Goal: Task Accomplishment & Management: Complete application form

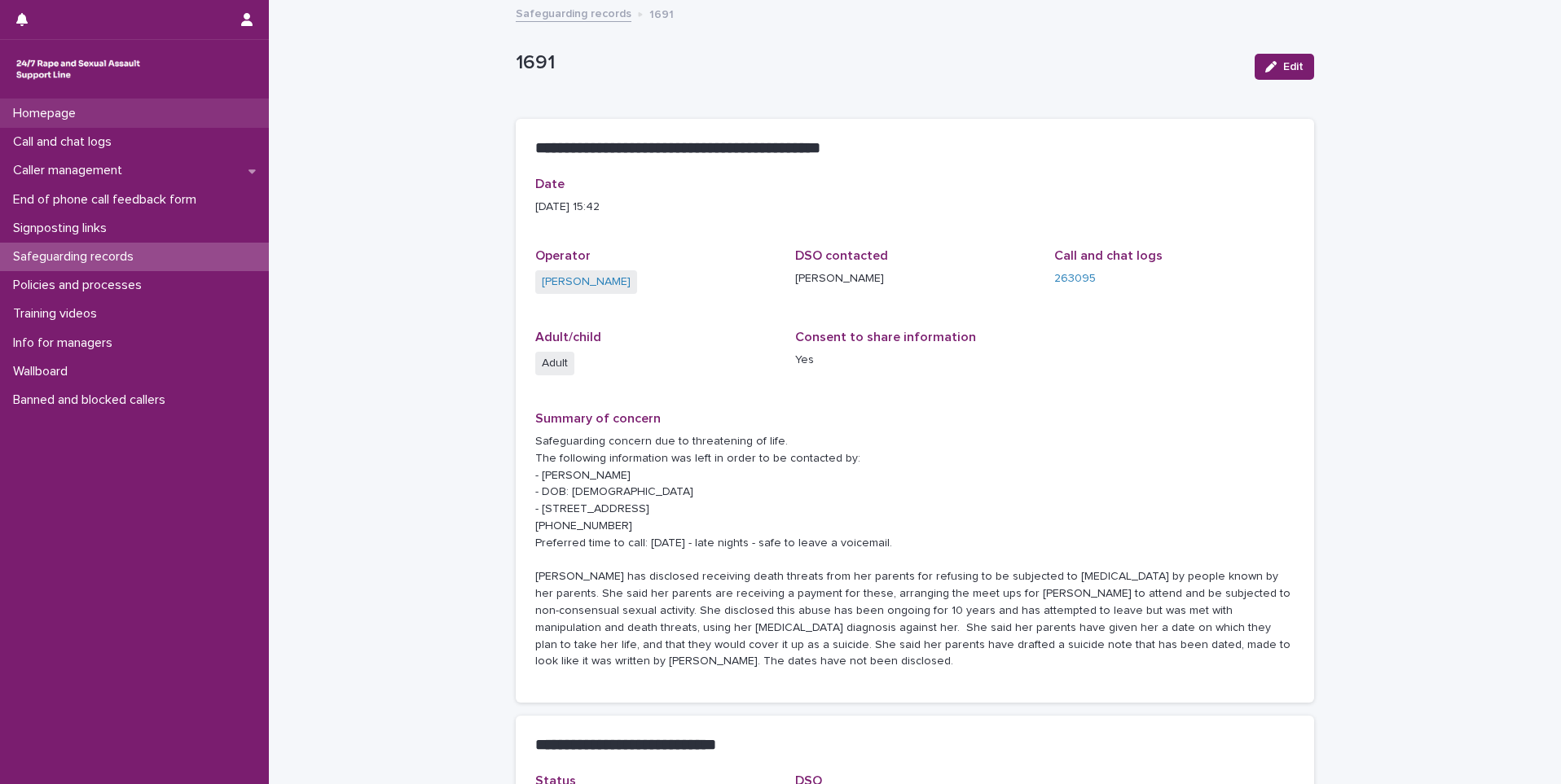
drag, startPoint x: 0, startPoint y: 0, endPoint x: 126, endPoint y: 116, distance: 171.3
click at [126, 116] on div "Homepage" at bounding box center [135, 113] width 269 height 28
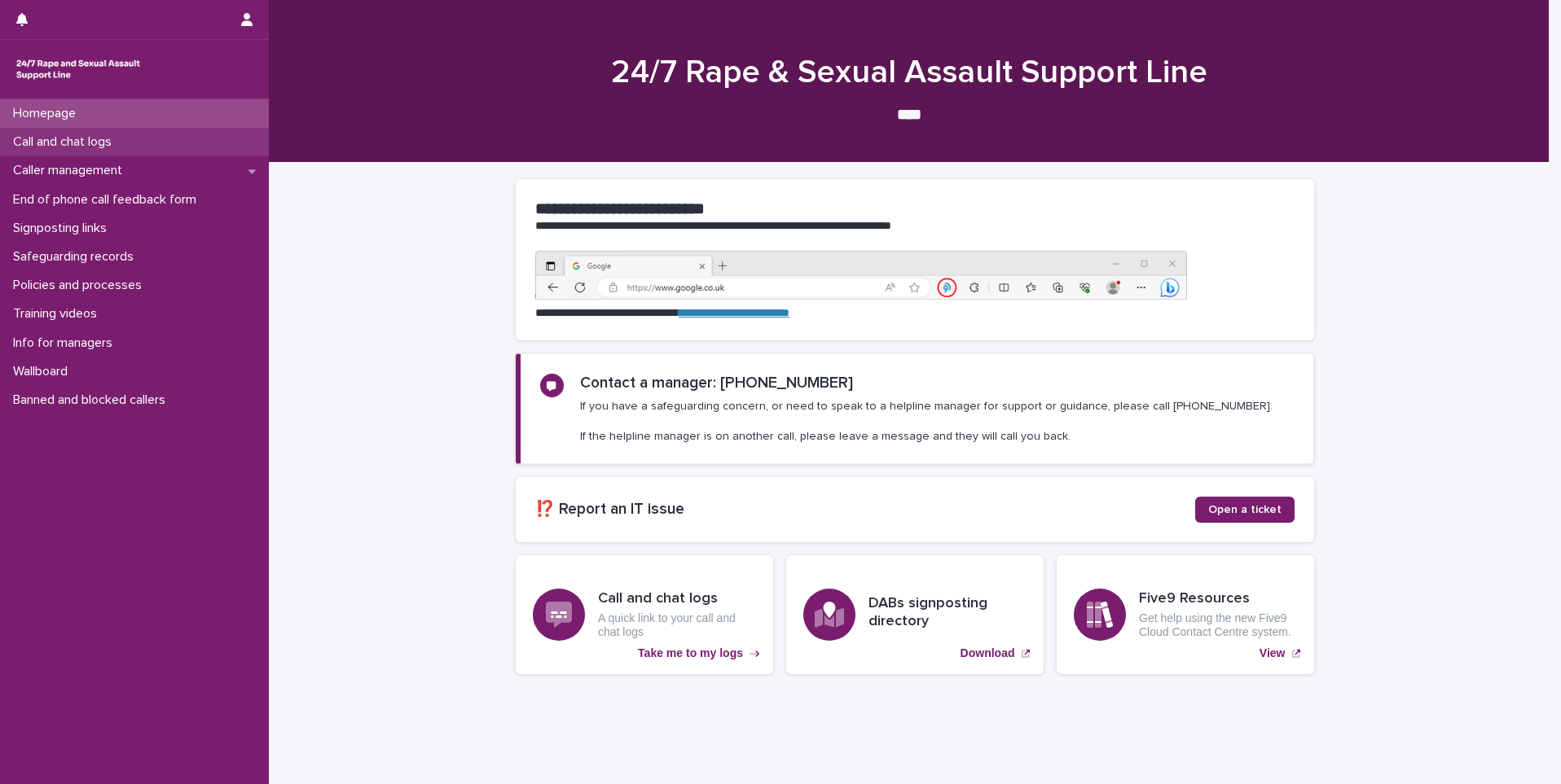
click at [147, 150] on div "Call and chat logs" at bounding box center [135, 141] width 269 height 28
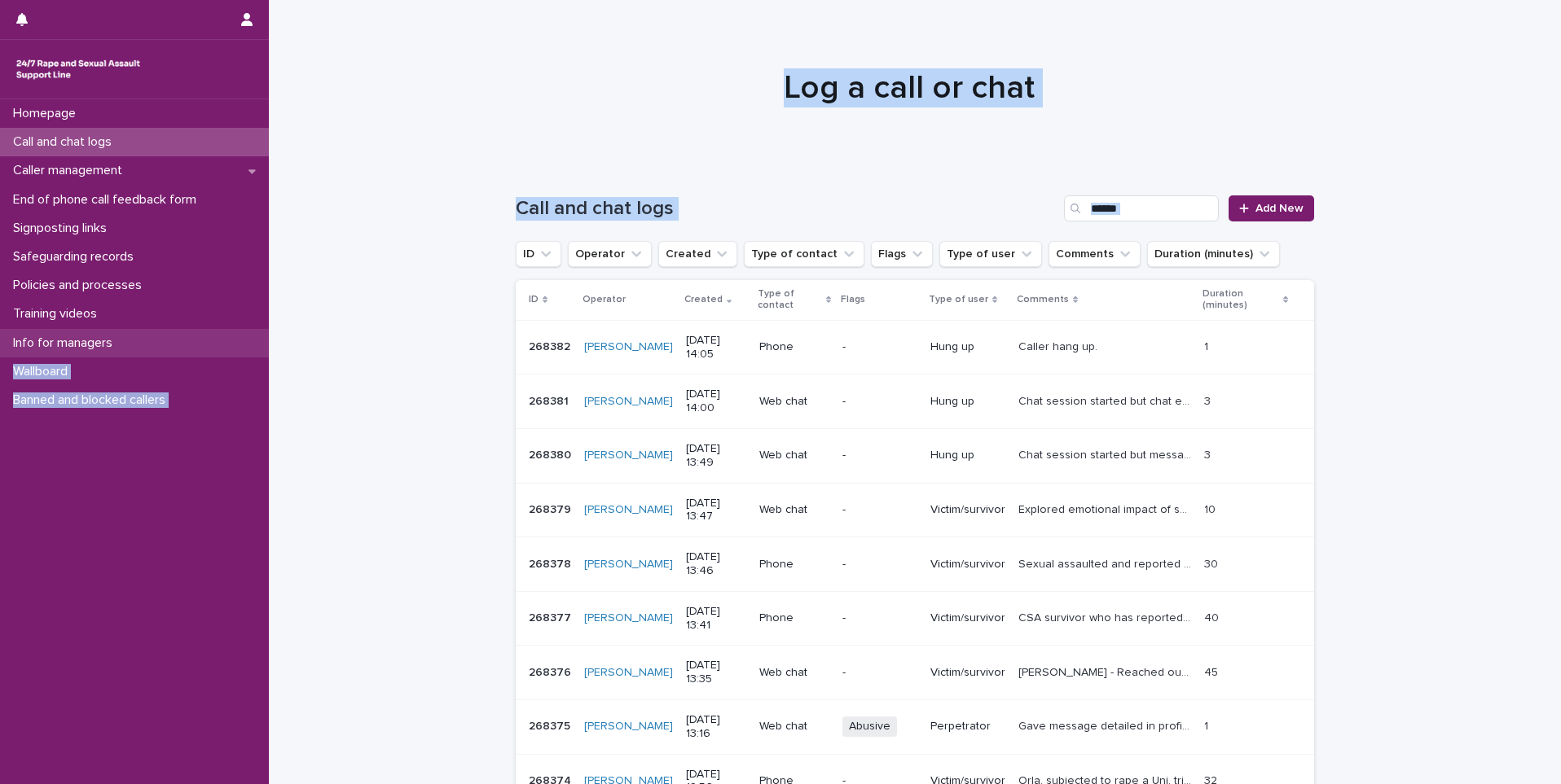
drag, startPoint x: 393, startPoint y: 247, endPoint x: 123, endPoint y: 353, distance: 290.1
click at [269, 353] on div "Homepage Call and chat logs Caller management End of phone call feedback form S…" at bounding box center [915, 524] width 1292 height 1048
click at [572, 86] on h1 "Log a call or chat" at bounding box center [909, 87] width 798 height 39
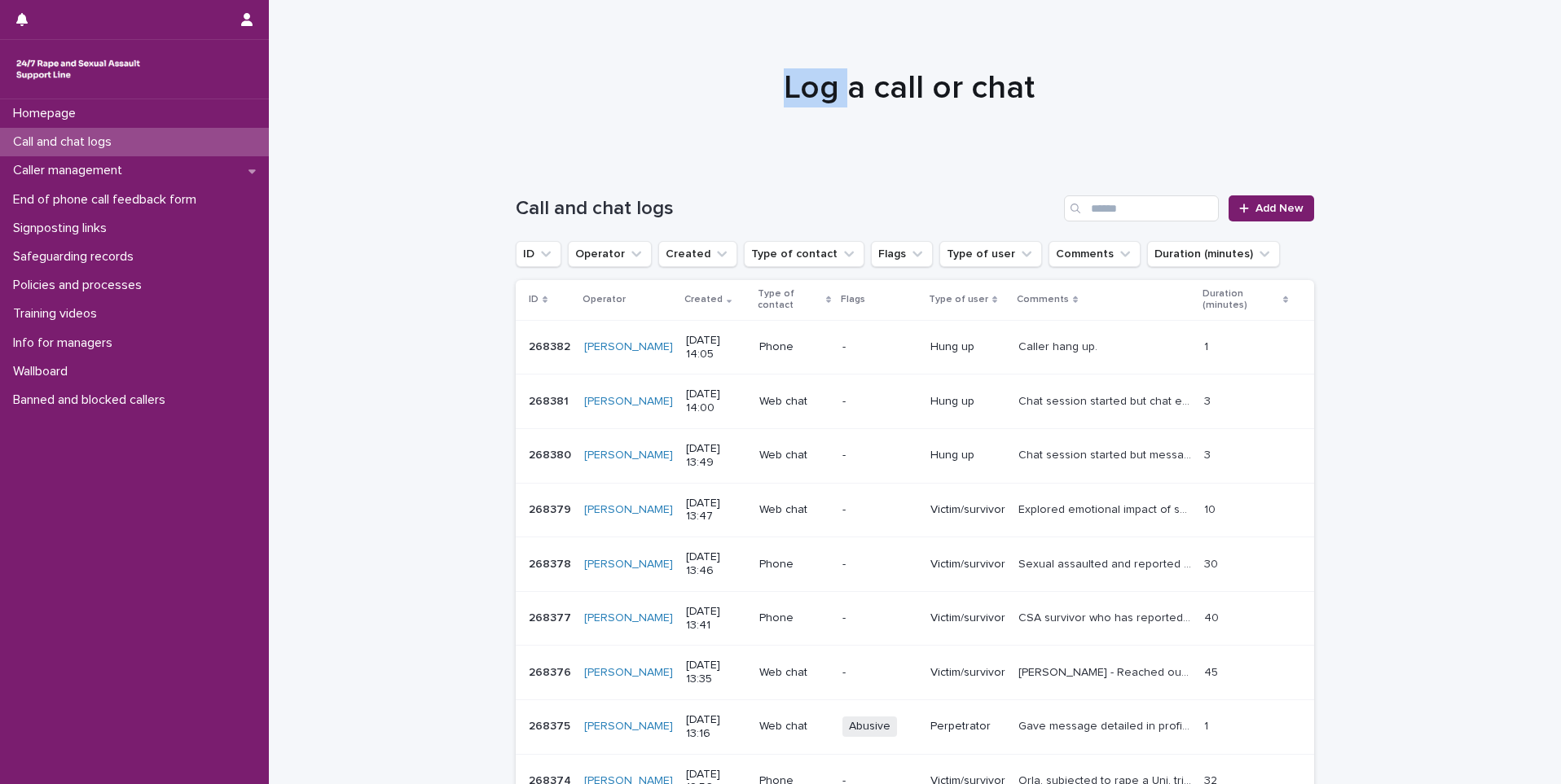
click at [572, 86] on h1 "Log a call or chat" at bounding box center [909, 87] width 798 height 39
click at [1255, 200] on link "Add New" at bounding box center [1269, 209] width 85 height 26
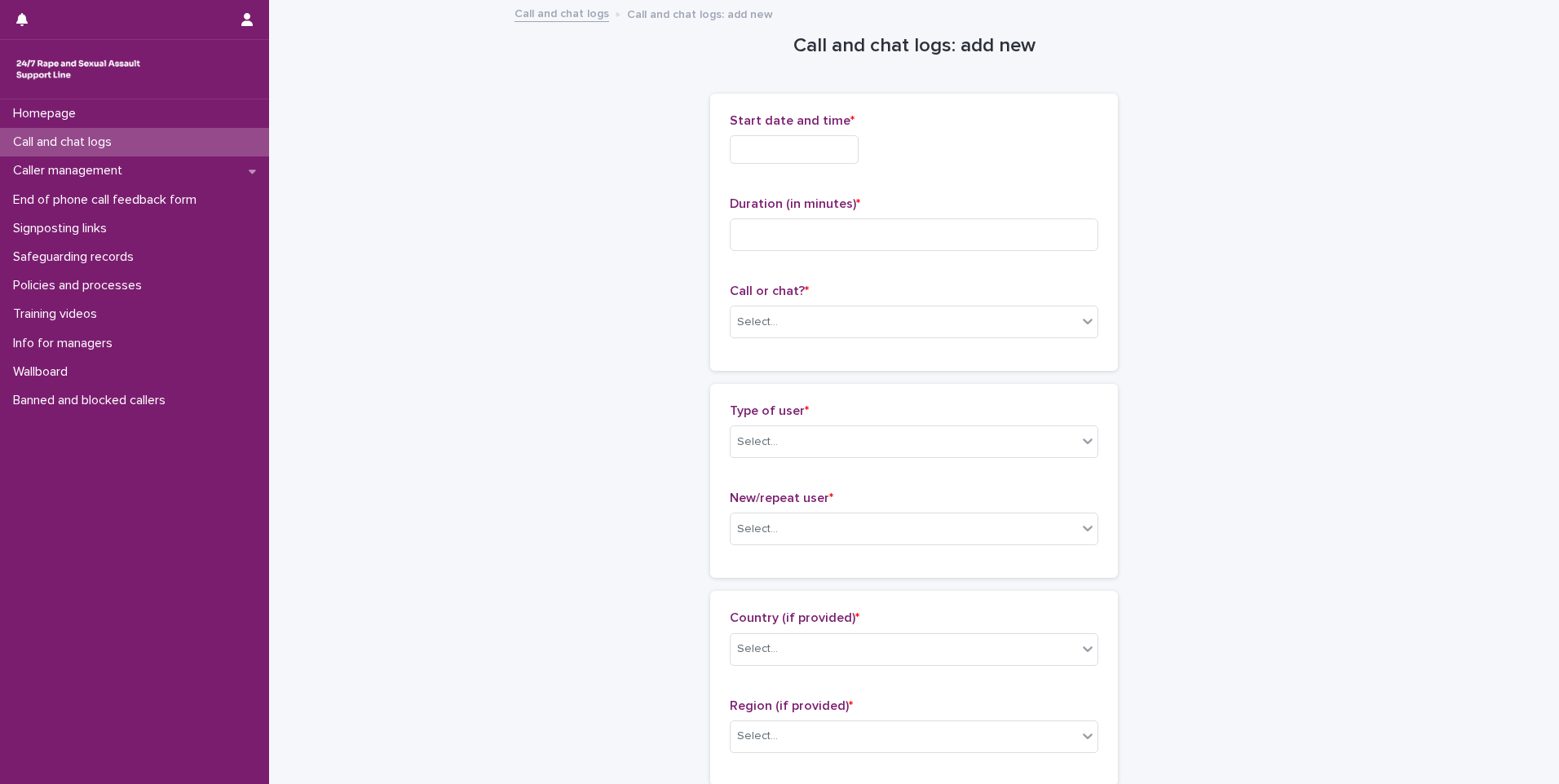
click at [835, 143] on input "text" at bounding box center [794, 149] width 129 height 28
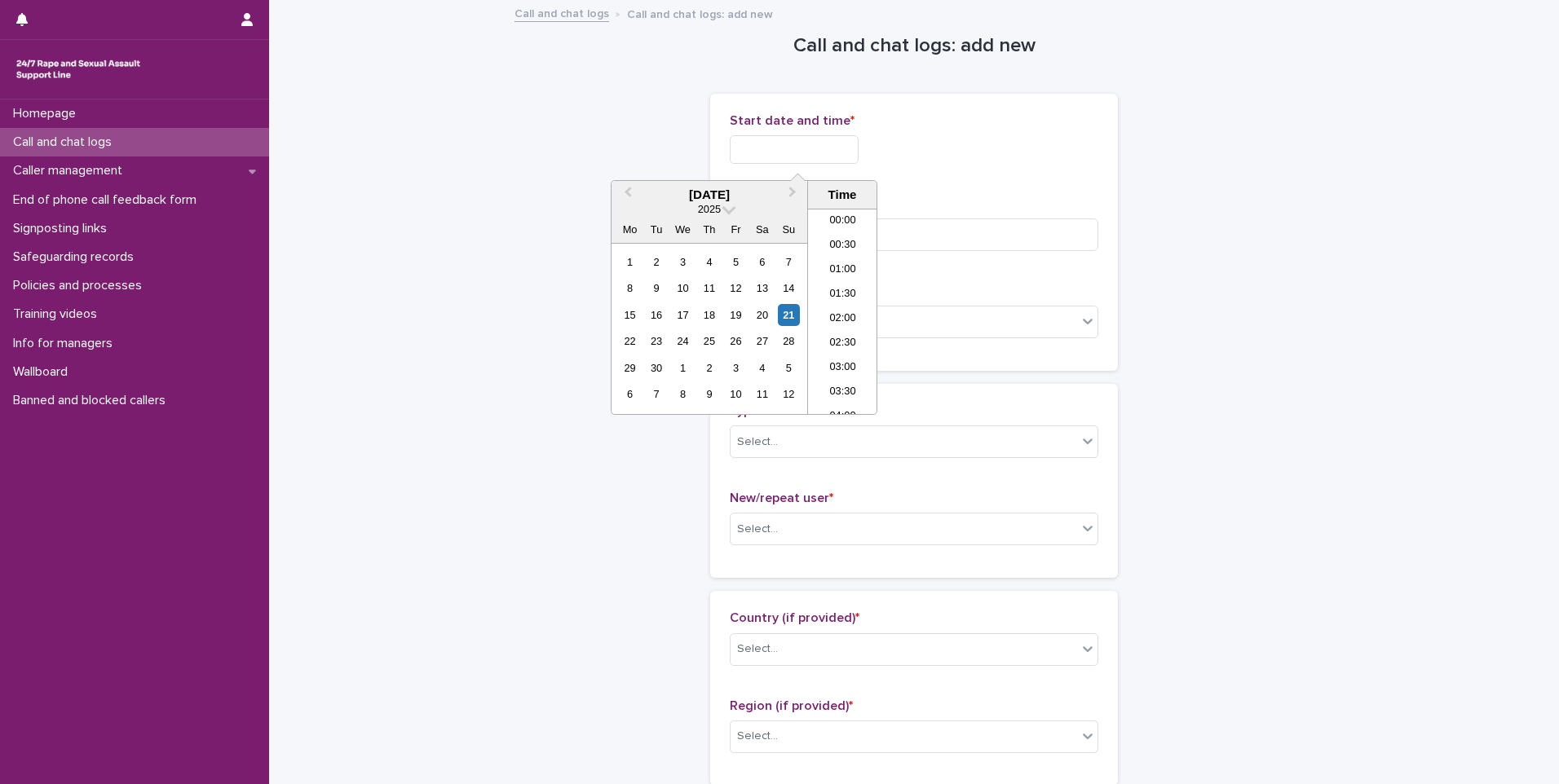
scroll to position [644, 0]
click at [844, 313] on li "15:00" at bounding box center [843, 311] width 69 height 24
type input "**********"
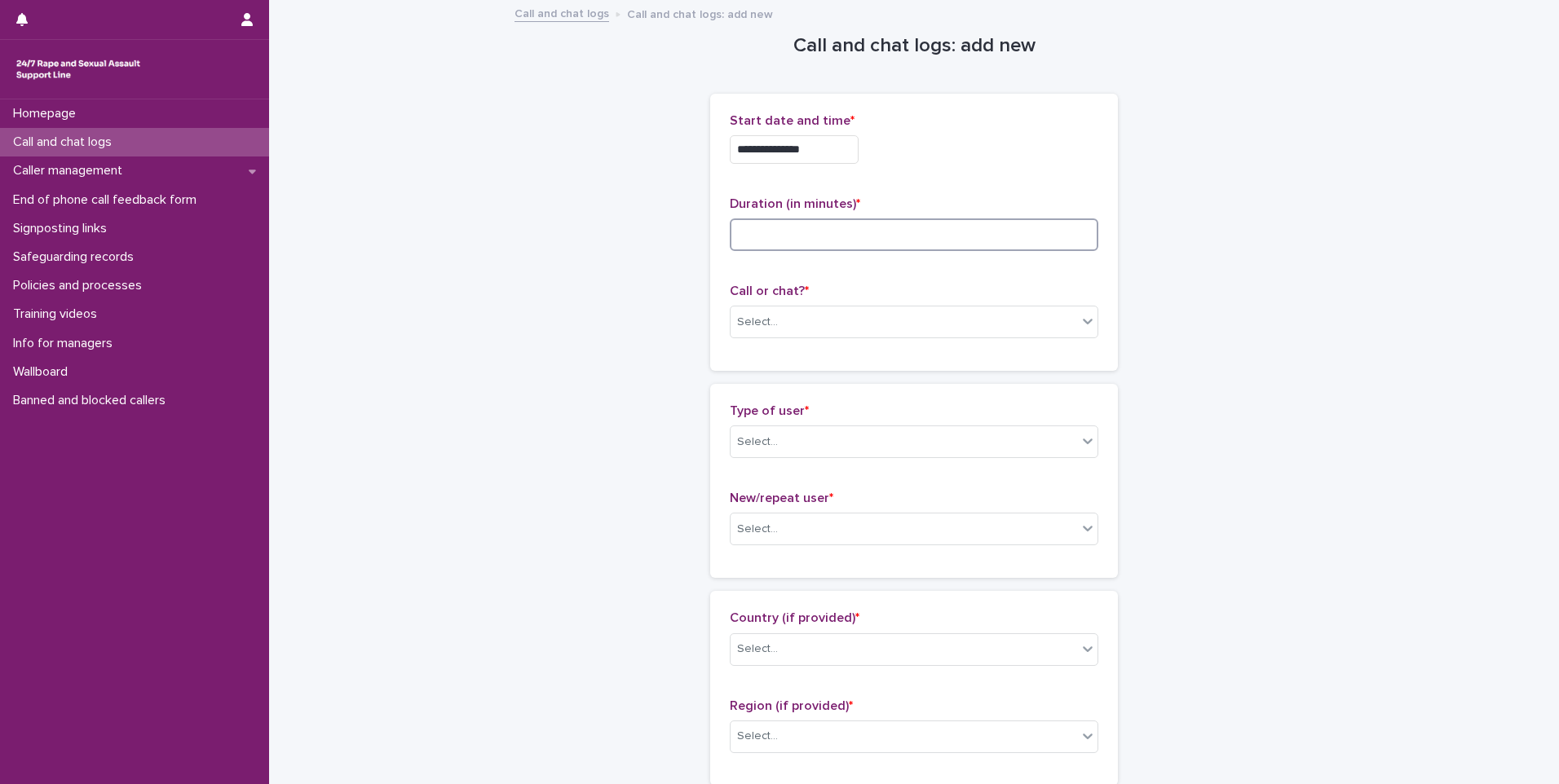
click at [858, 246] on input at bounding box center [914, 235] width 369 height 33
type input "**"
click at [840, 333] on div "Select..." at bounding box center [903, 322] width 346 height 27
click at [828, 395] on div "Web chat" at bounding box center [908, 382] width 367 height 28
click at [824, 425] on div "Type of user * Select..." at bounding box center [914, 437] width 369 height 67
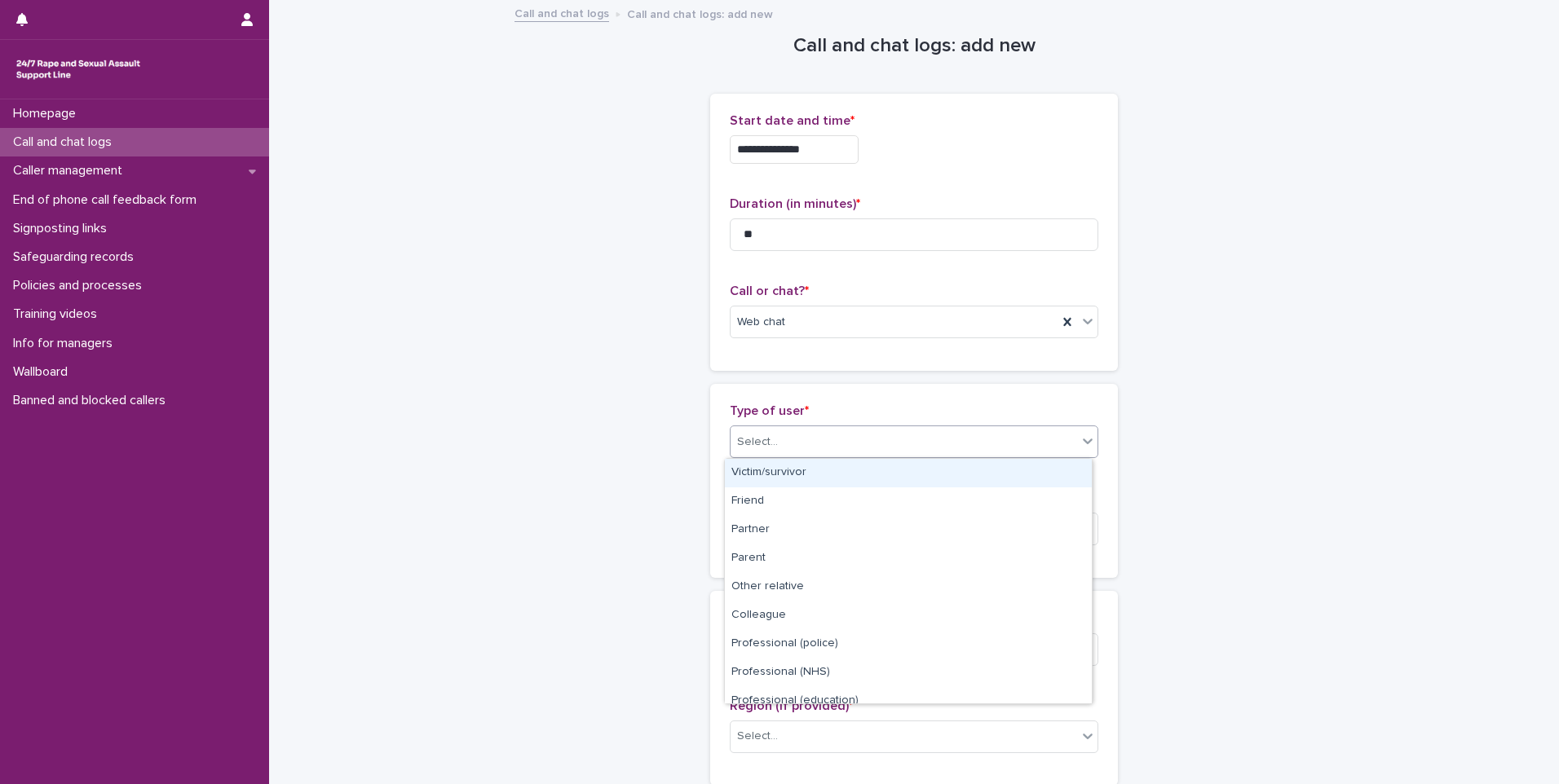
click at [824, 434] on div "Select..." at bounding box center [903, 442] width 346 height 27
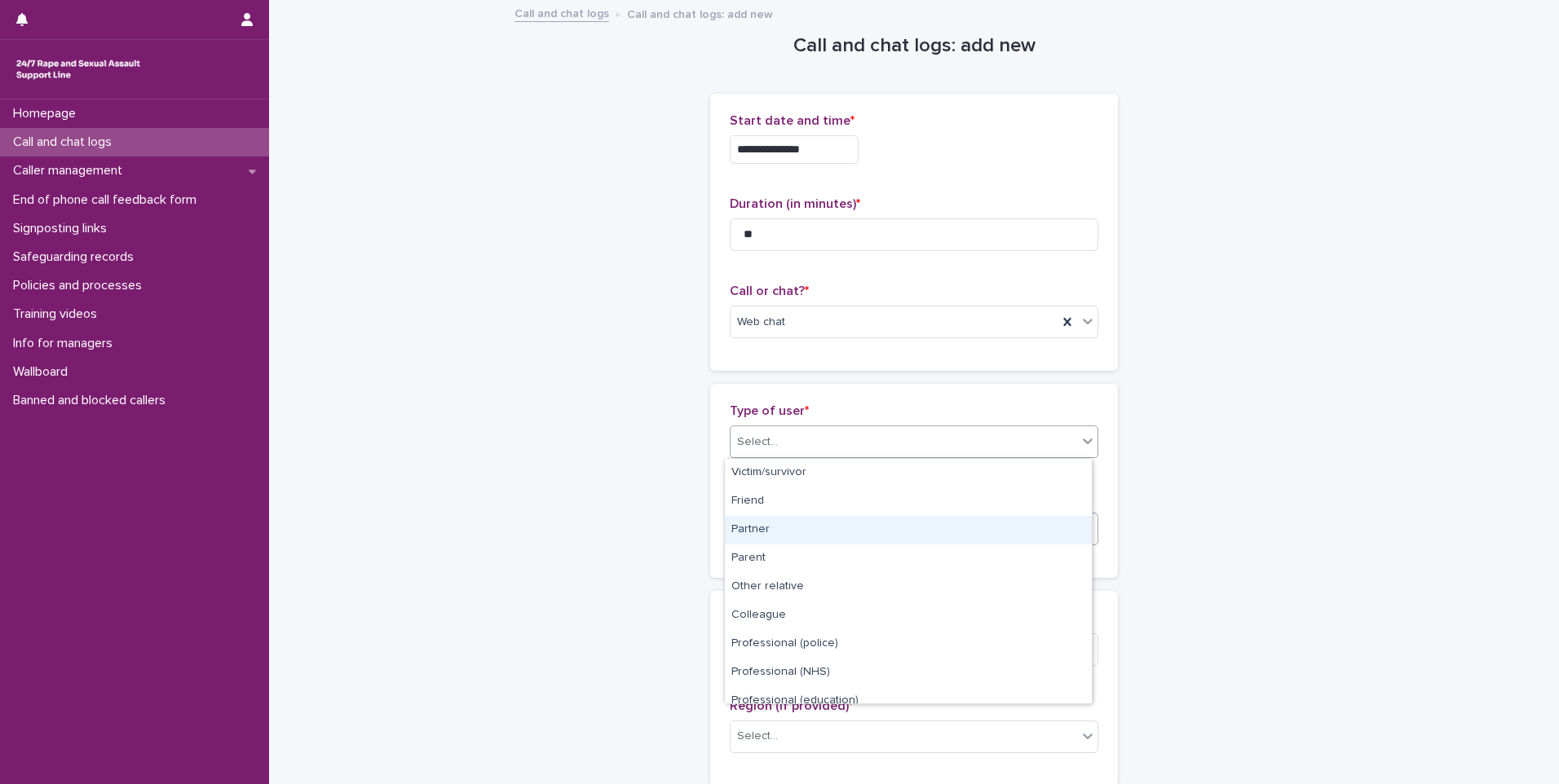
drag, startPoint x: 879, startPoint y: 518, endPoint x: 830, endPoint y: 514, distance: 49.2
click at [879, 518] on div "Partner" at bounding box center [908, 530] width 367 height 28
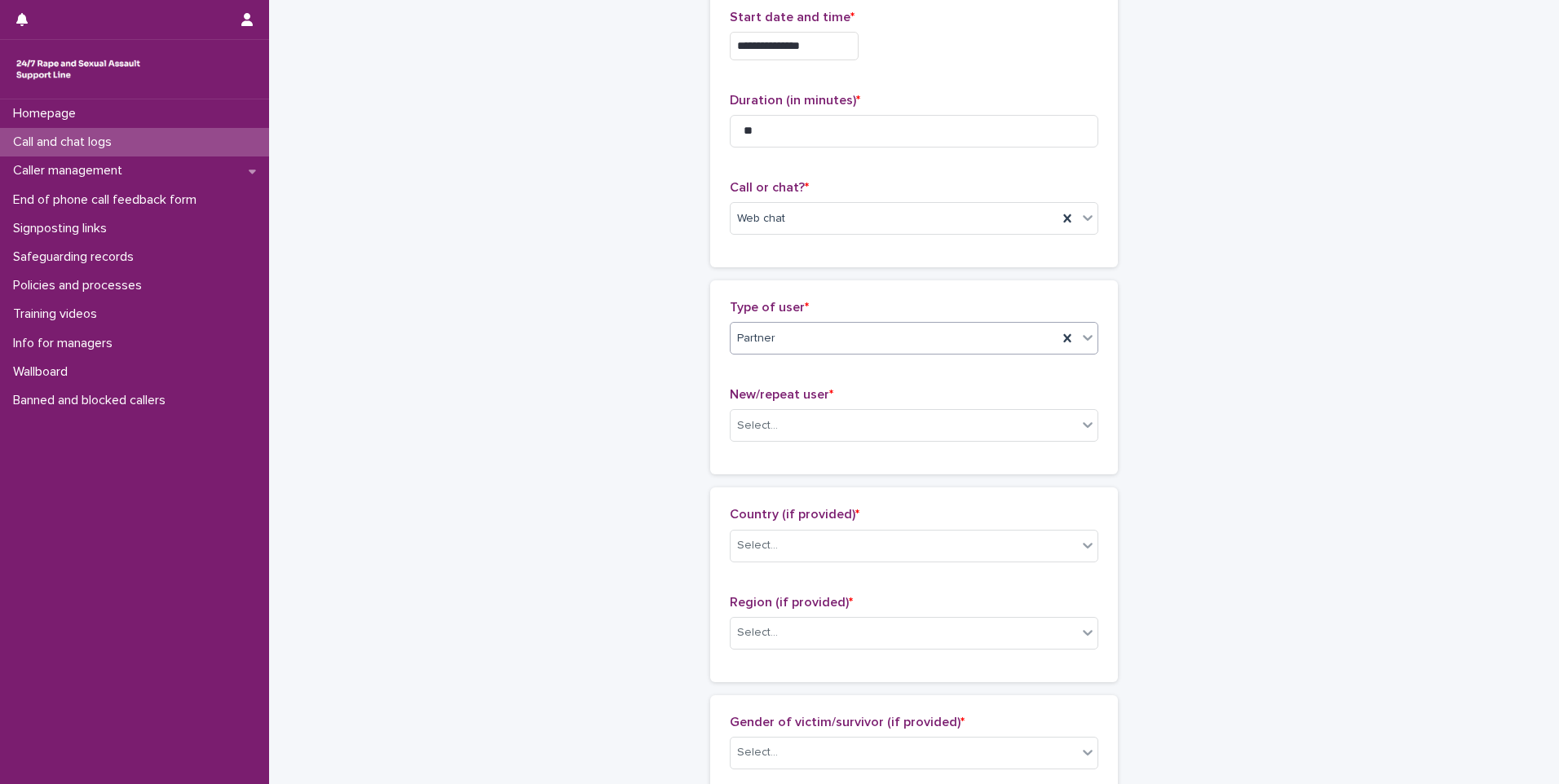
scroll to position [244, 0]
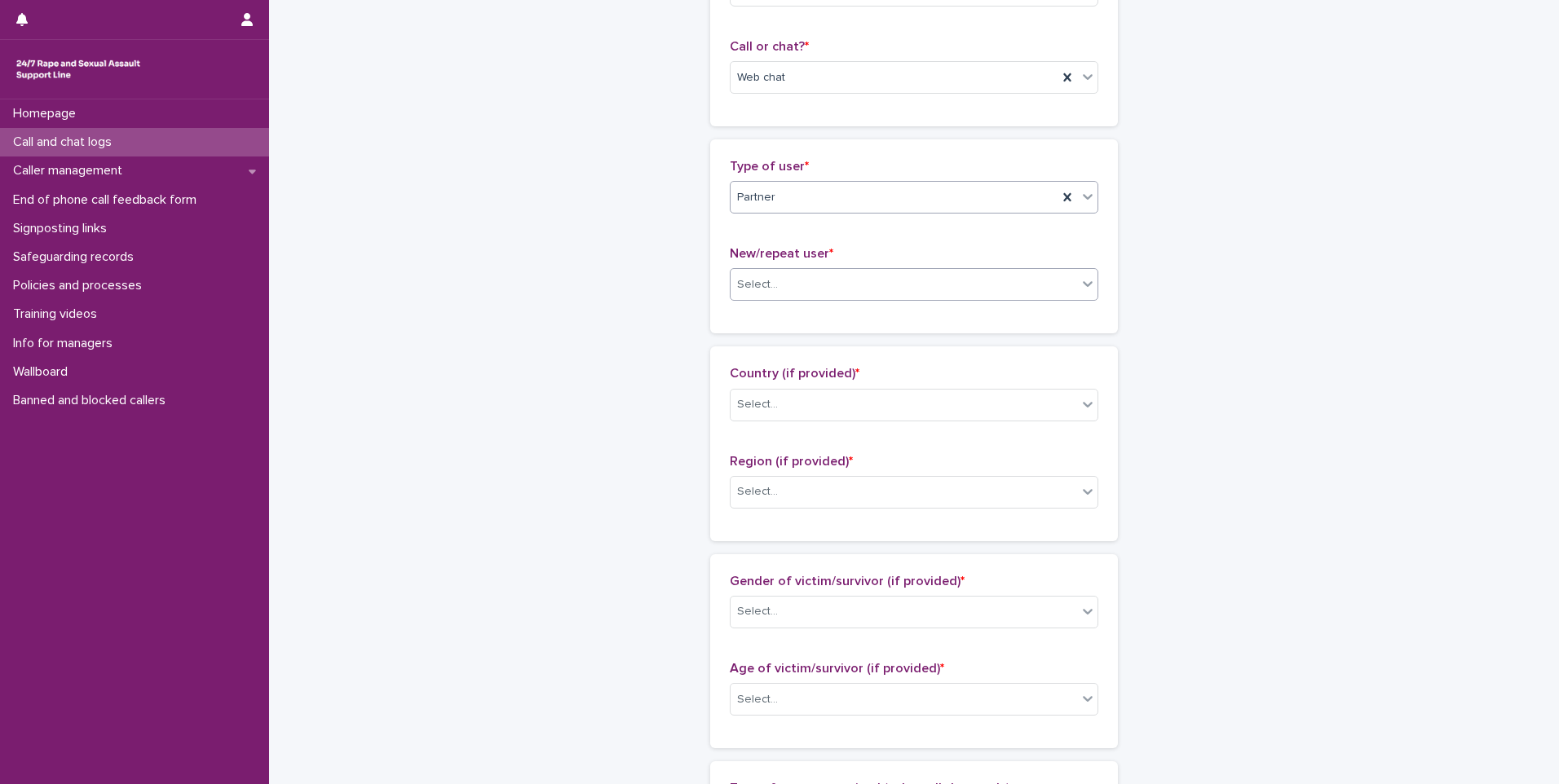
click at [840, 271] on div "Select..." at bounding box center [903, 284] width 346 height 27
click at [846, 323] on div "Not known" at bounding box center [908, 315] width 367 height 28
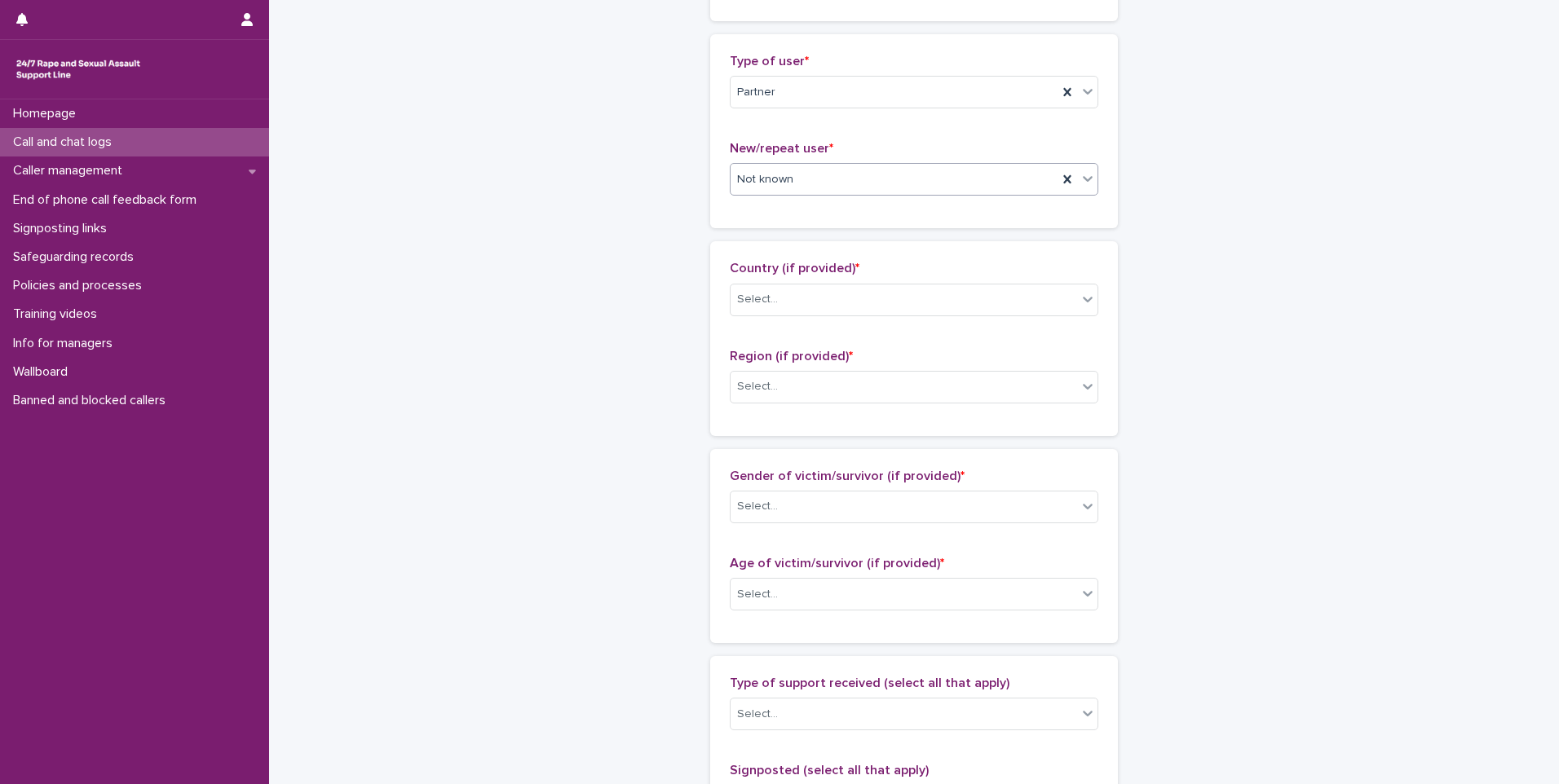
scroll to position [489, 0]
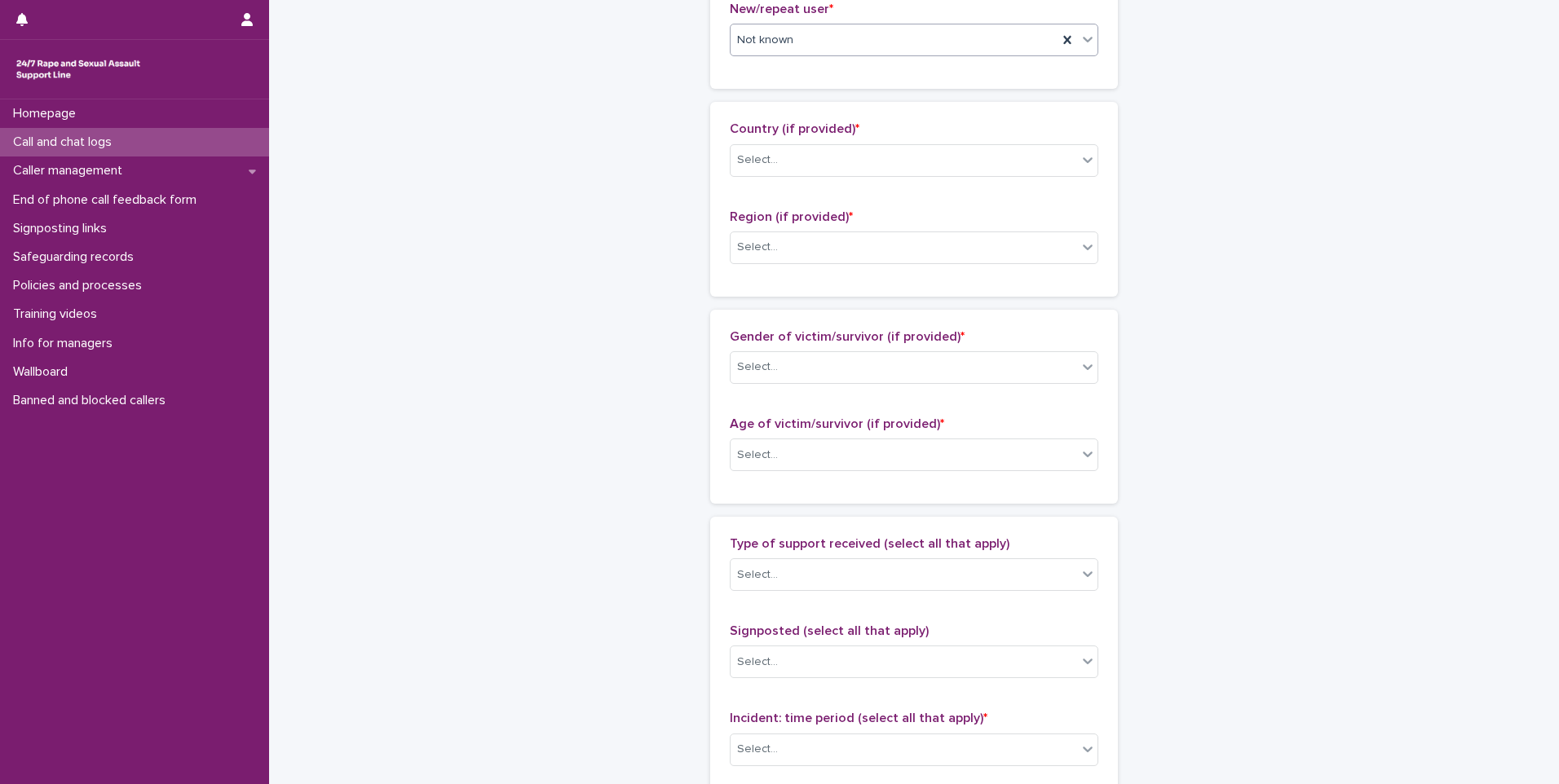
click at [958, 142] on div "Country (if provided) * Select..." at bounding box center [914, 155] width 369 height 67
click at [959, 149] on div "Select..." at bounding box center [903, 160] width 346 height 27
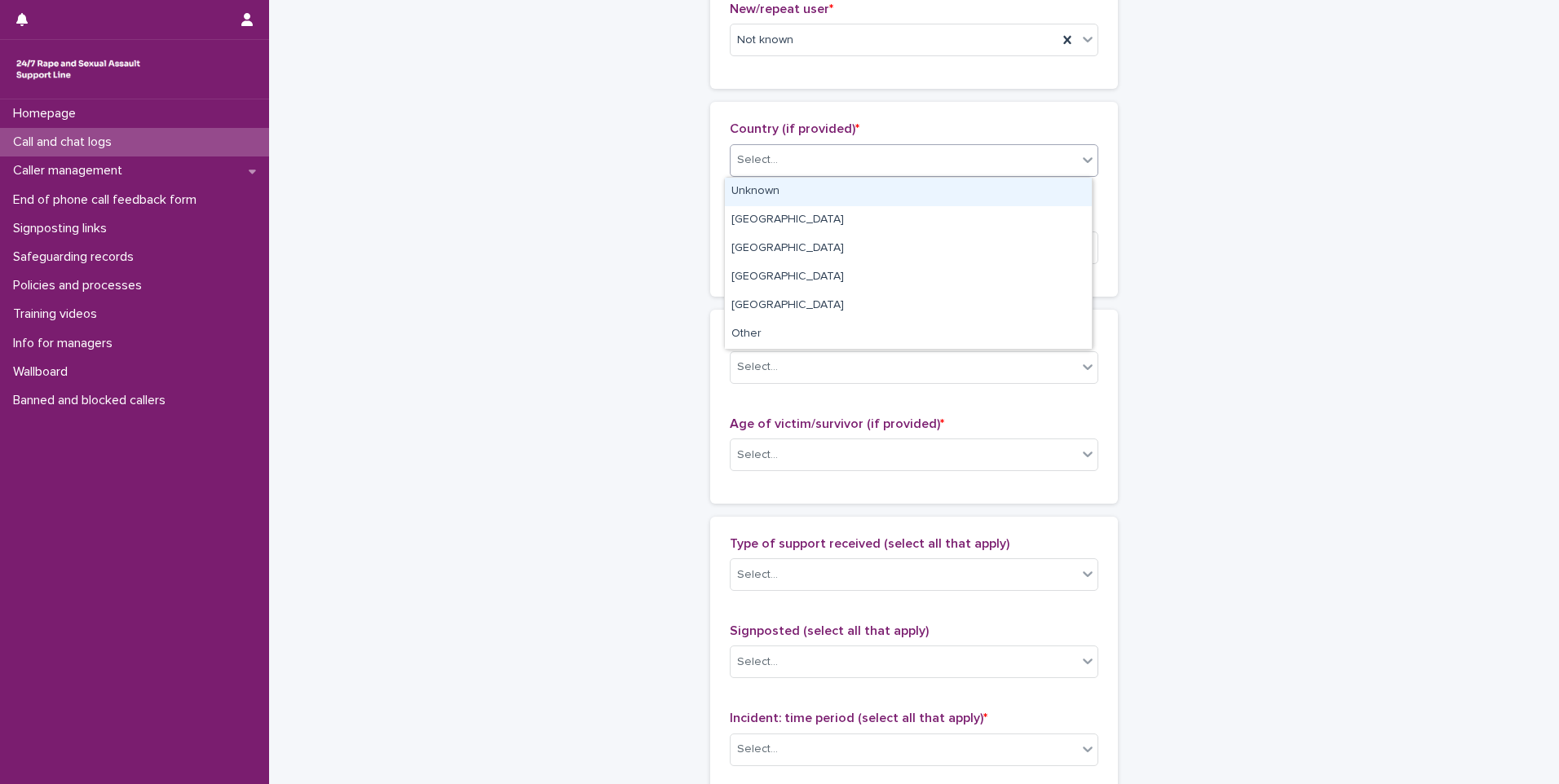
click at [896, 194] on div "Unknown" at bounding box center [908, 192] width 367 height 28
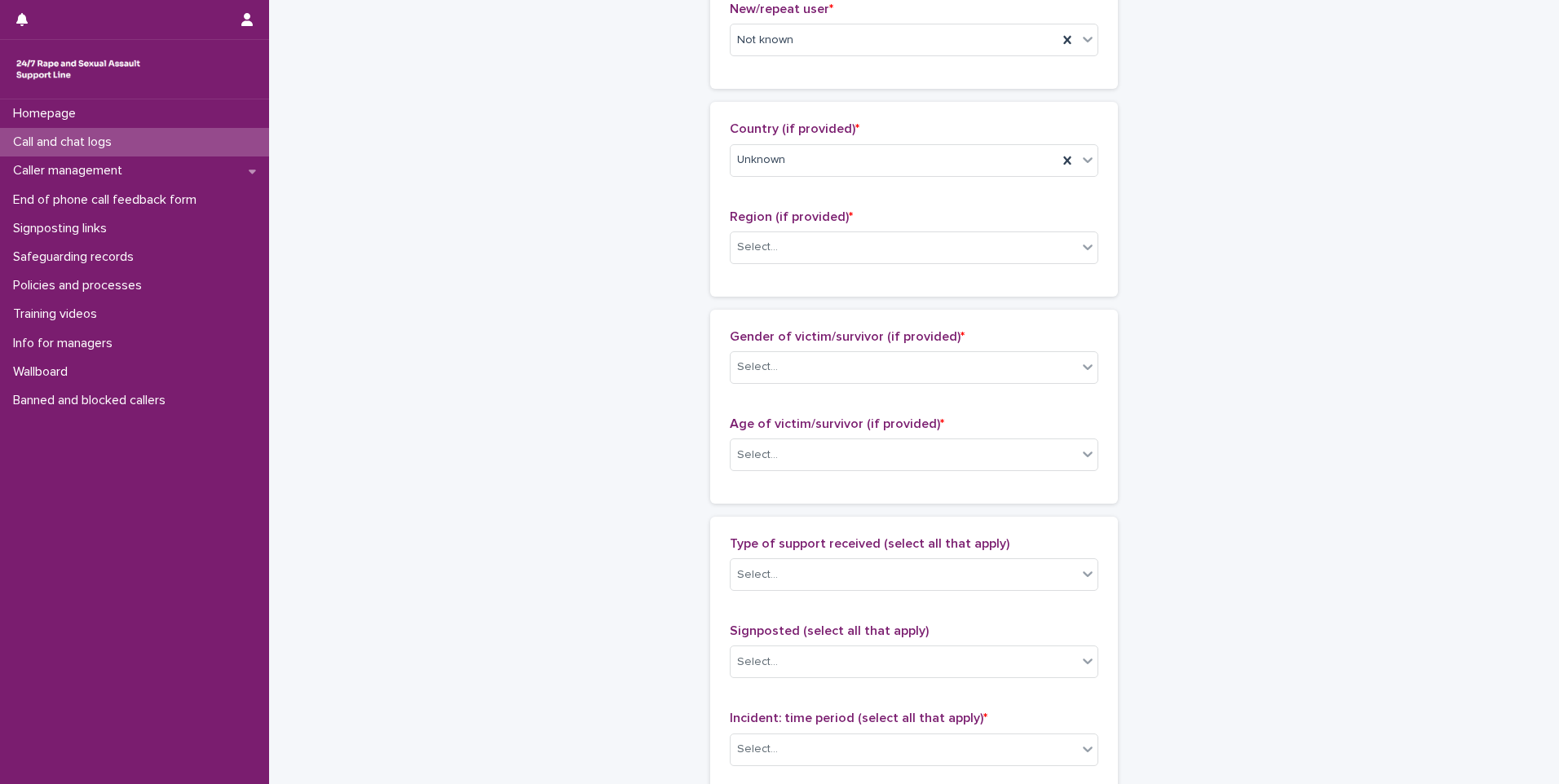
click at [859, 60] on div "New/repeat user * Not known" at bounding box center [914, 35] width 369 height 67
click at [889, 49] on div "Not known" at bounding box center [894, 40] width 327 height 27
click at [658, 96] on div "**********" at bounding box center [914, 395] width 799 height 1765
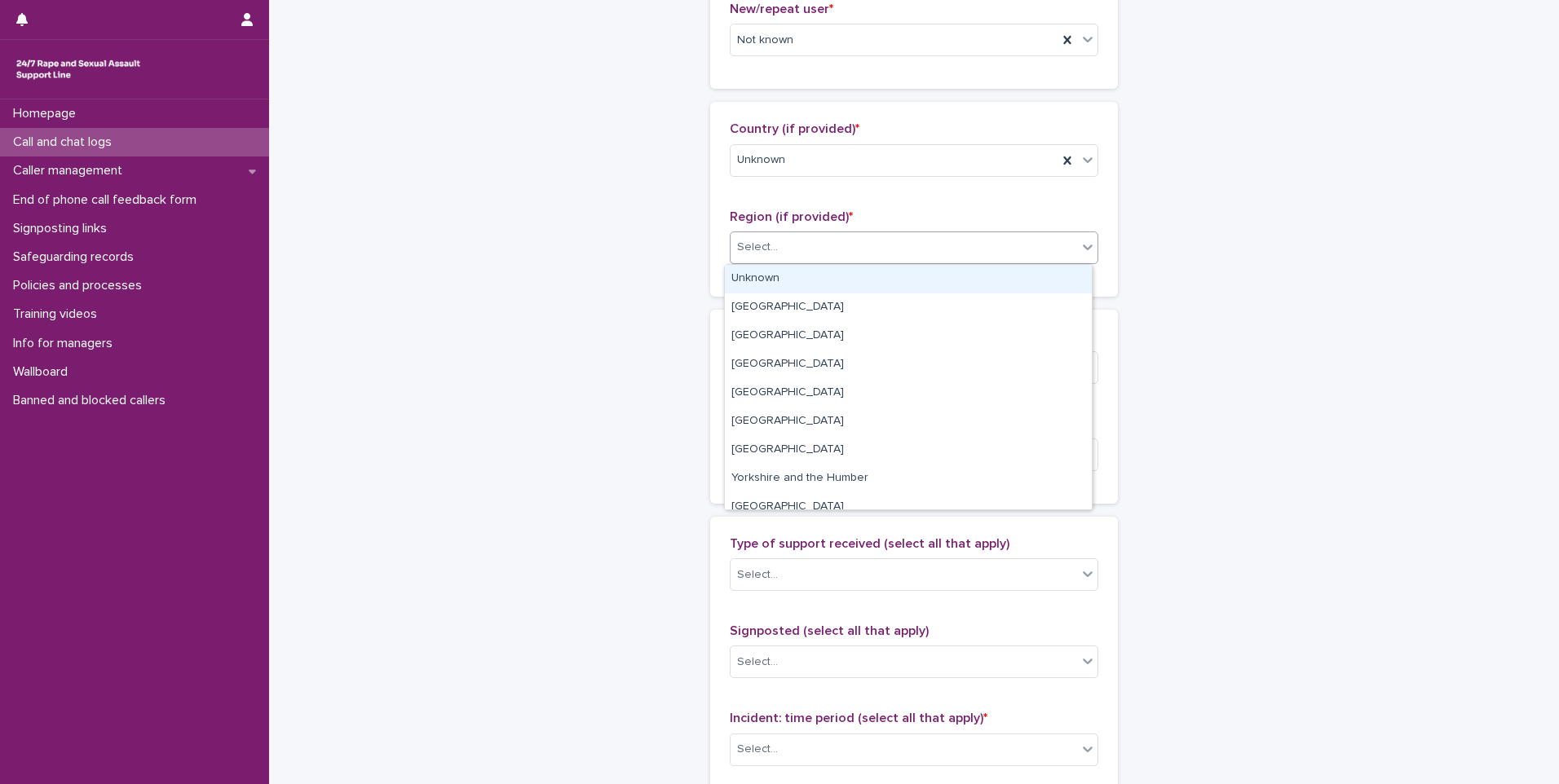
click at [837, 237] on div "Select..." at bounding box center [903, 247] width 346 height 27
click at [833, 271] on div "Unknown" at bounding box center [908, 279] width 367 height 28
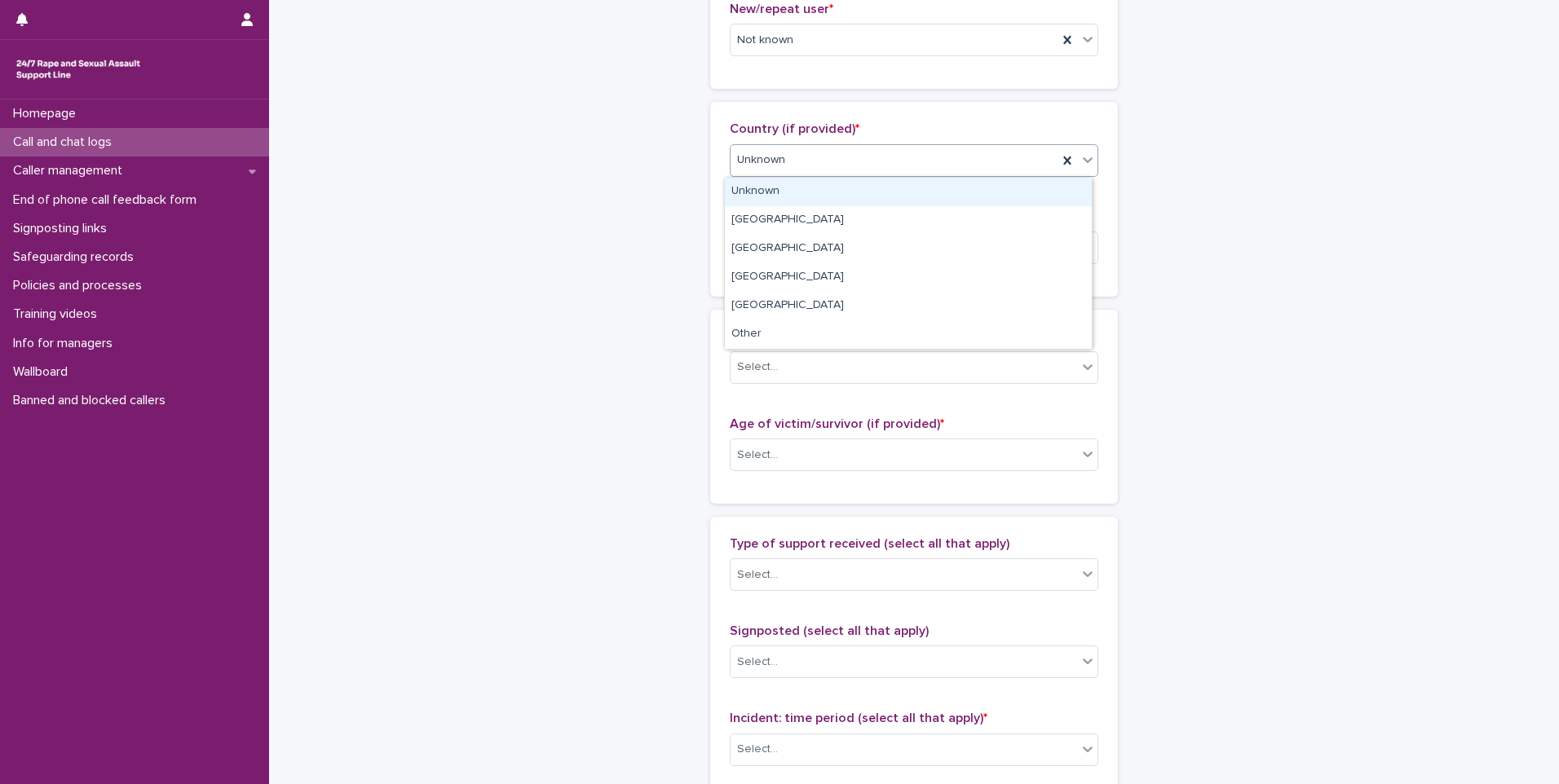
click at [846, 165] on div "Unknown" at bounding box center [894, 160] width 327 height 27
click at [802, 221] on div "[GEOGRAPHIC_DATA]" at bounding box center [908, 220] width 367 height 28
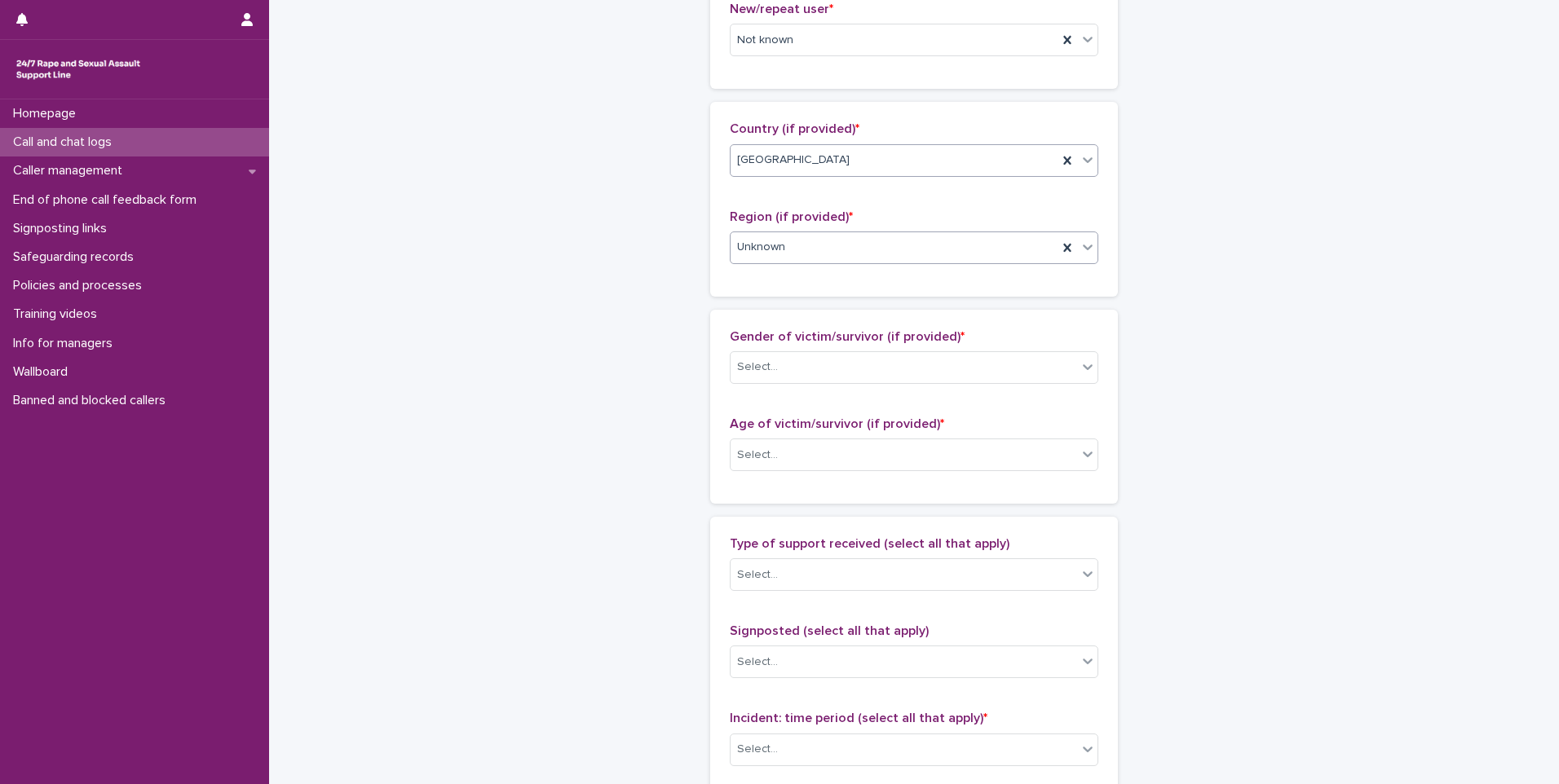
click at [800, 236] on div "Unknown" at bounding box center [894, 247] width 327 height 27
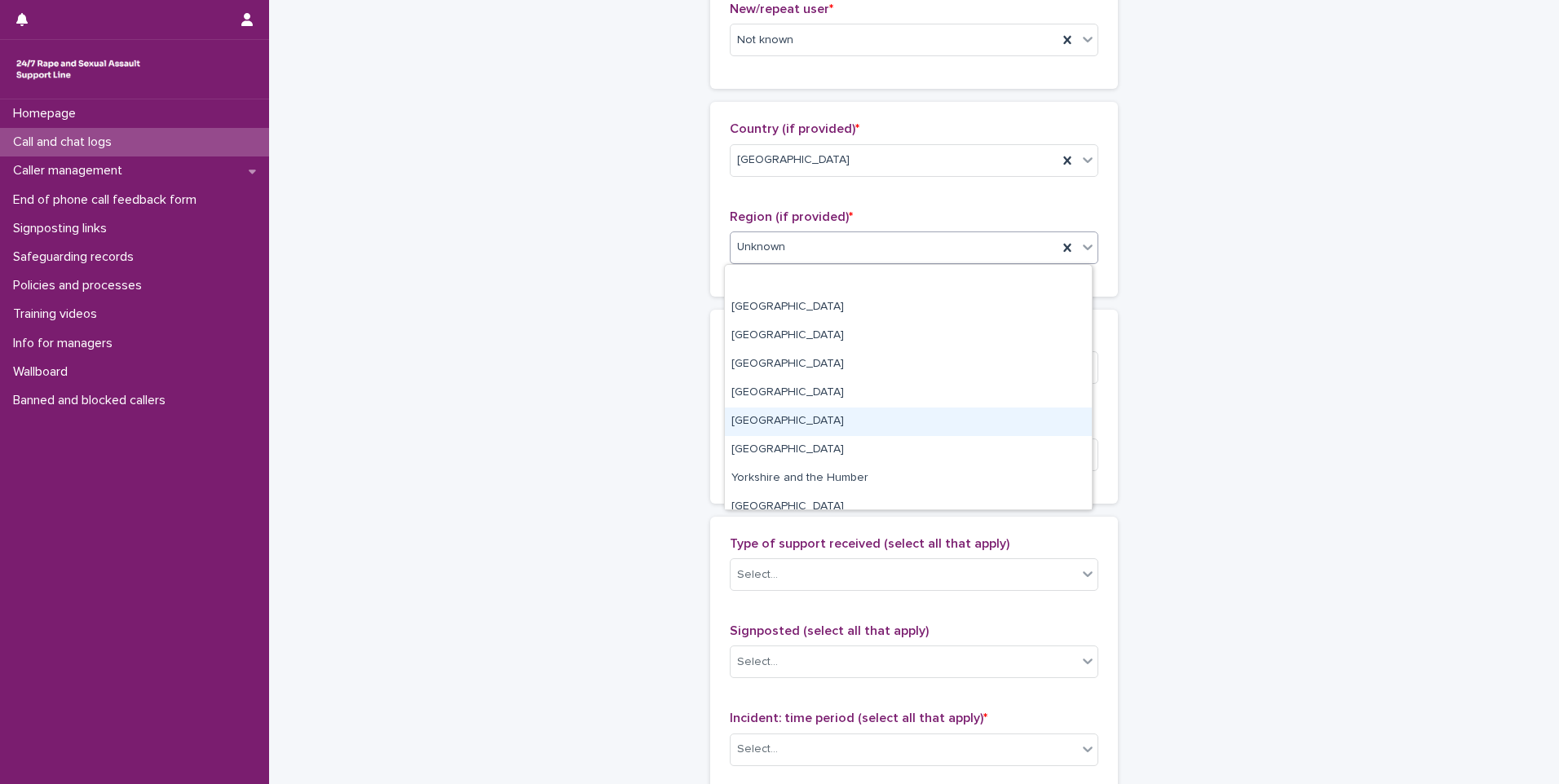
scroll to position [69, 0]
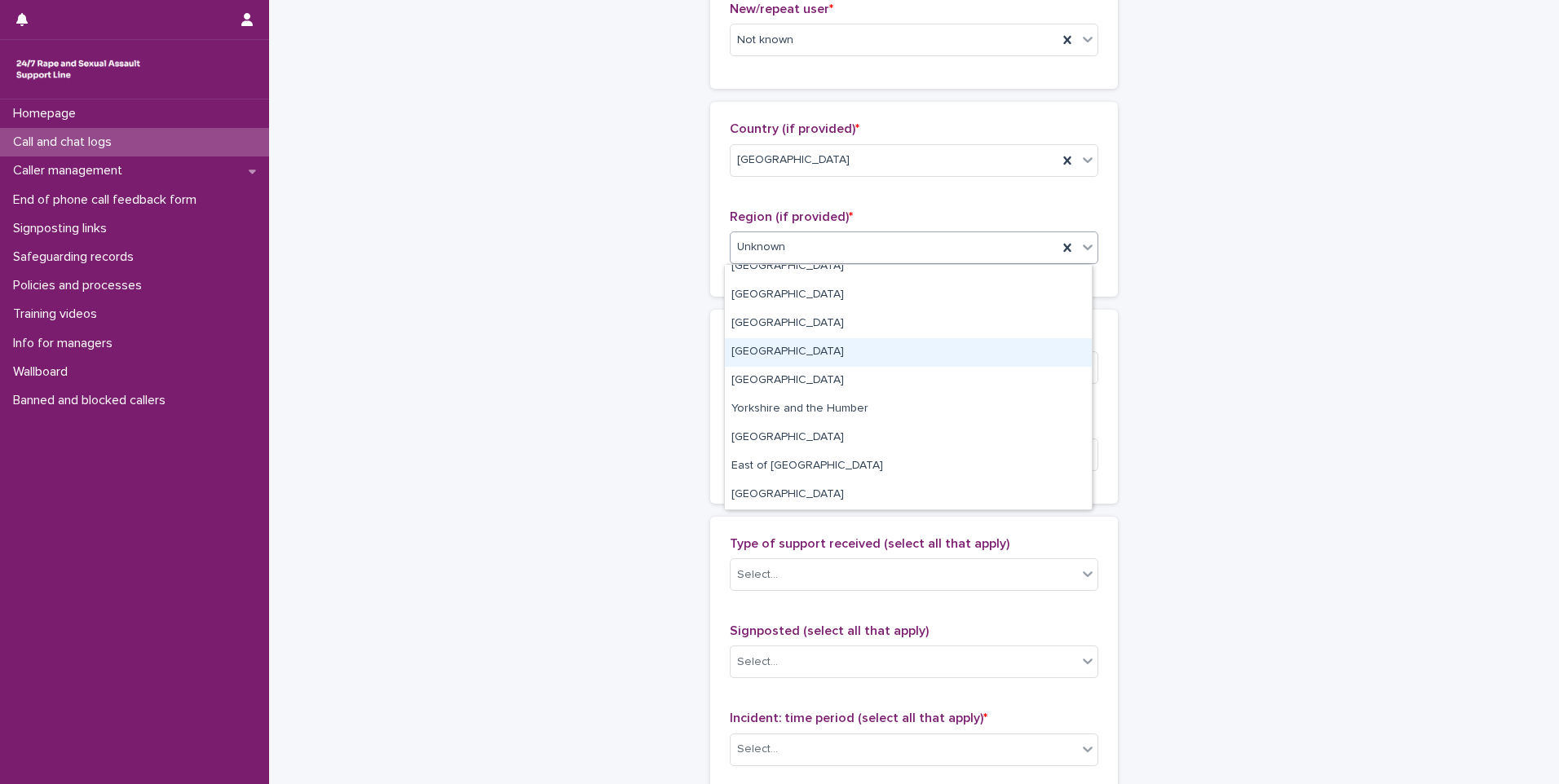
click at [794, 351] on div "[GEOGRAPHIC_DATA]" at bounding box center [908, 352] width 367 height 28
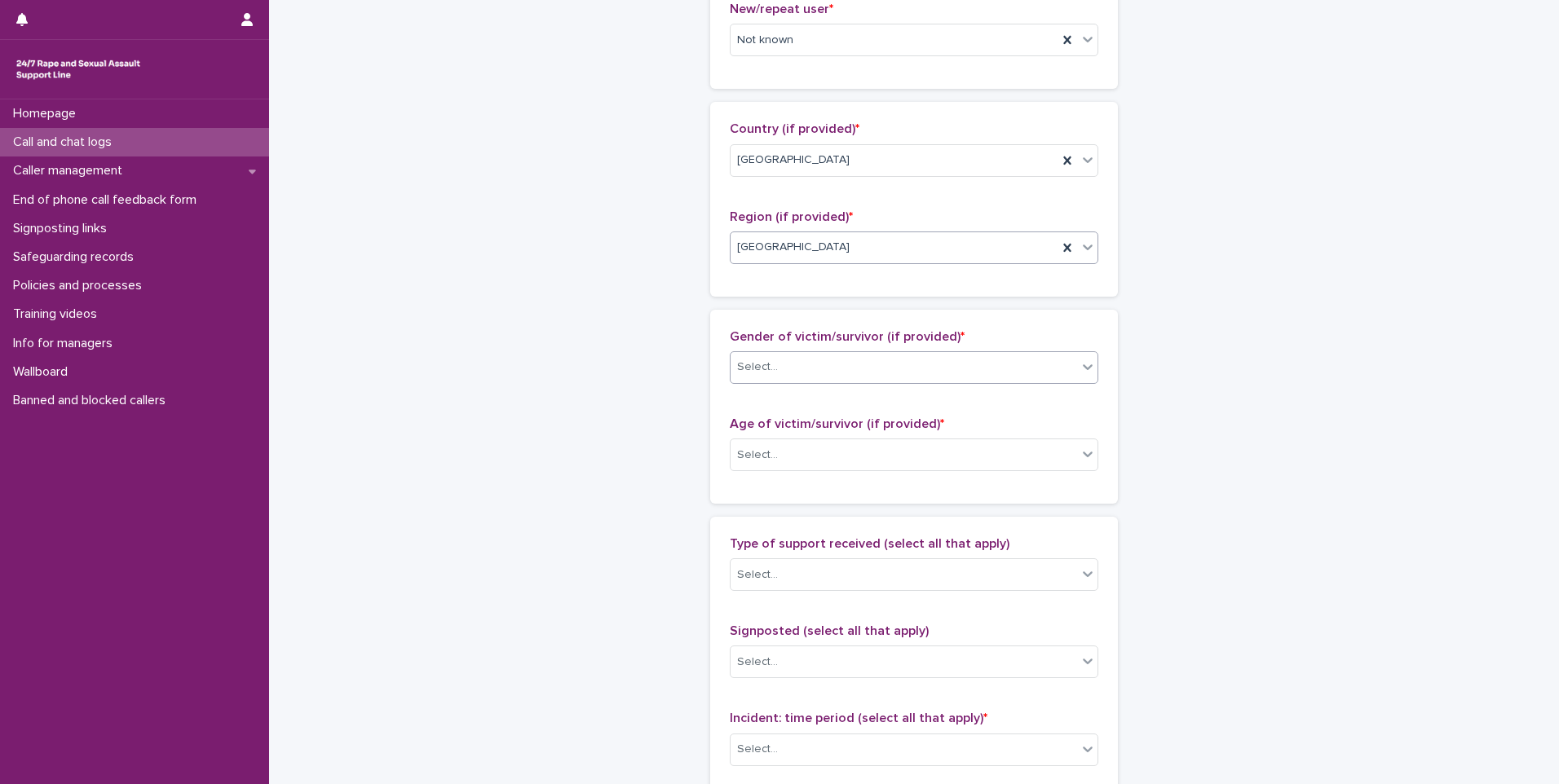
click at [874, 362] on div "Select..." at bounding box center [903, 367] width 346 height 27
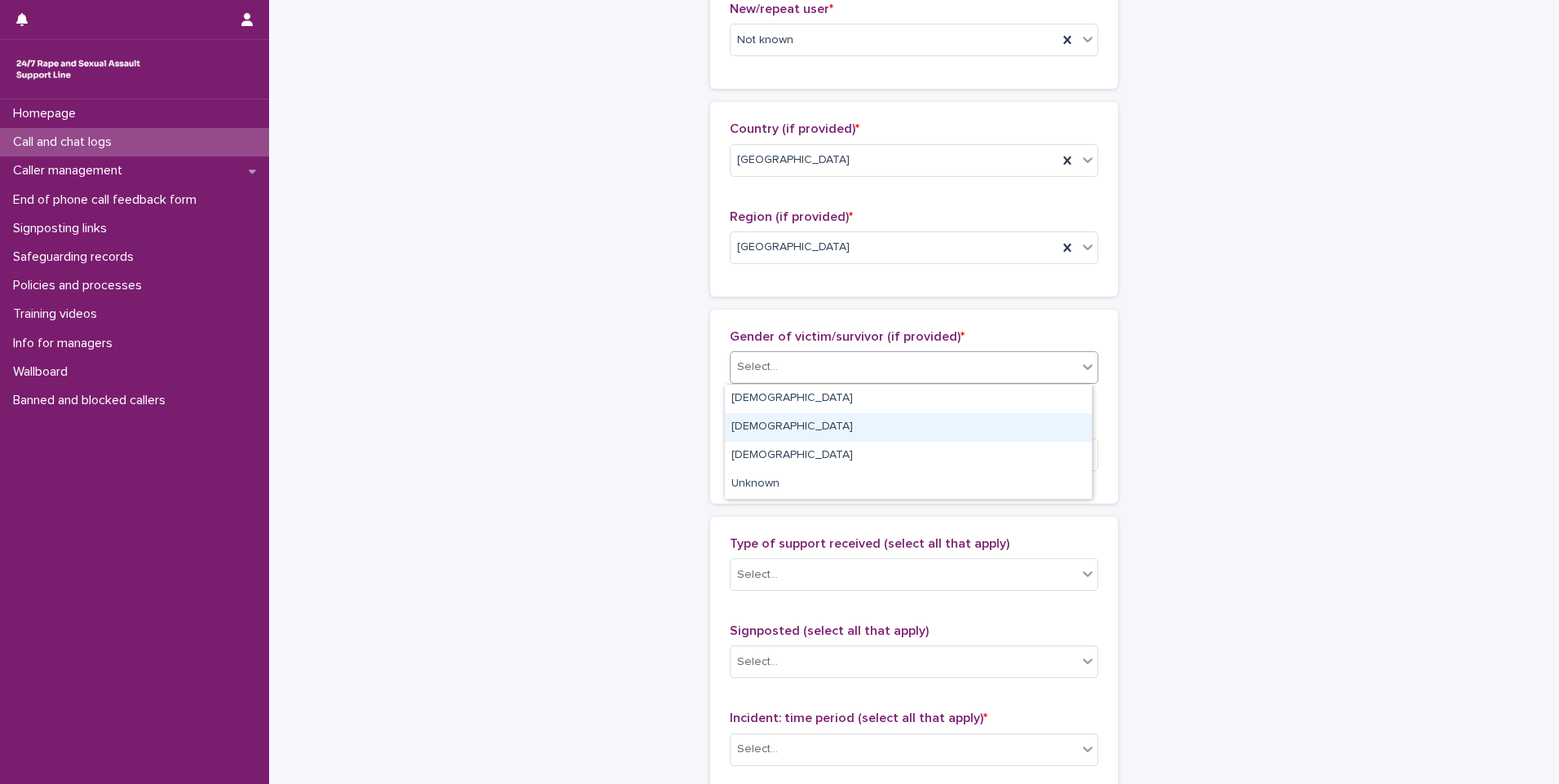
click at [892, 426] on div "[DEMOGRAPHIC_DATA]" at bounding box center [908, 427] width 367 height 28
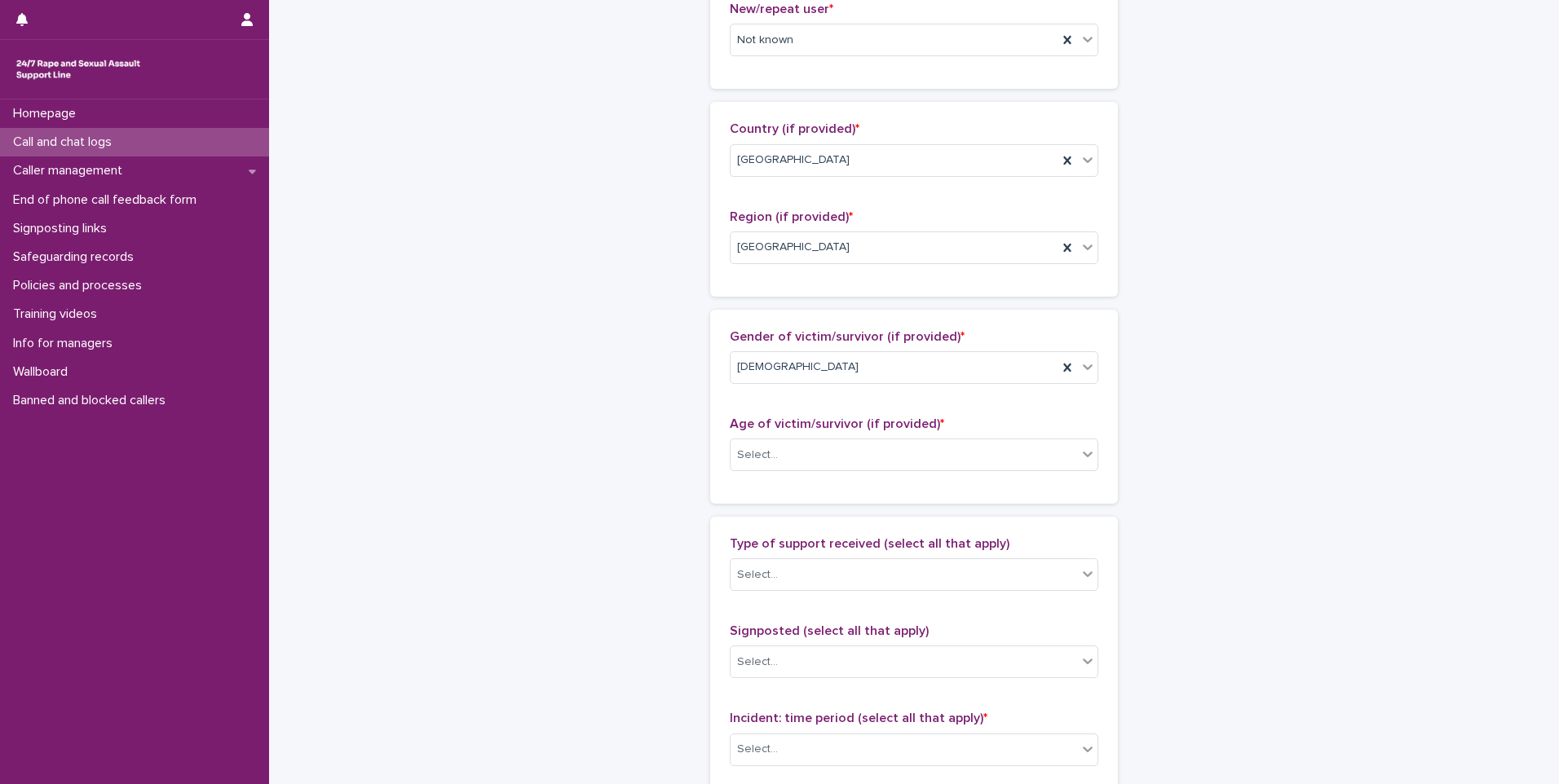
click at [892, 437] on div "Age of victim/survivor (if provided) * Select..." at bounding box center [914, 450] width 369 height 67
click at [893, 446] on div "Select..." at bounding box center [903, 455] width 346 height 27
click at [888, 465] on div "Select..." at bounding box center [903, 455] width 346 height 27
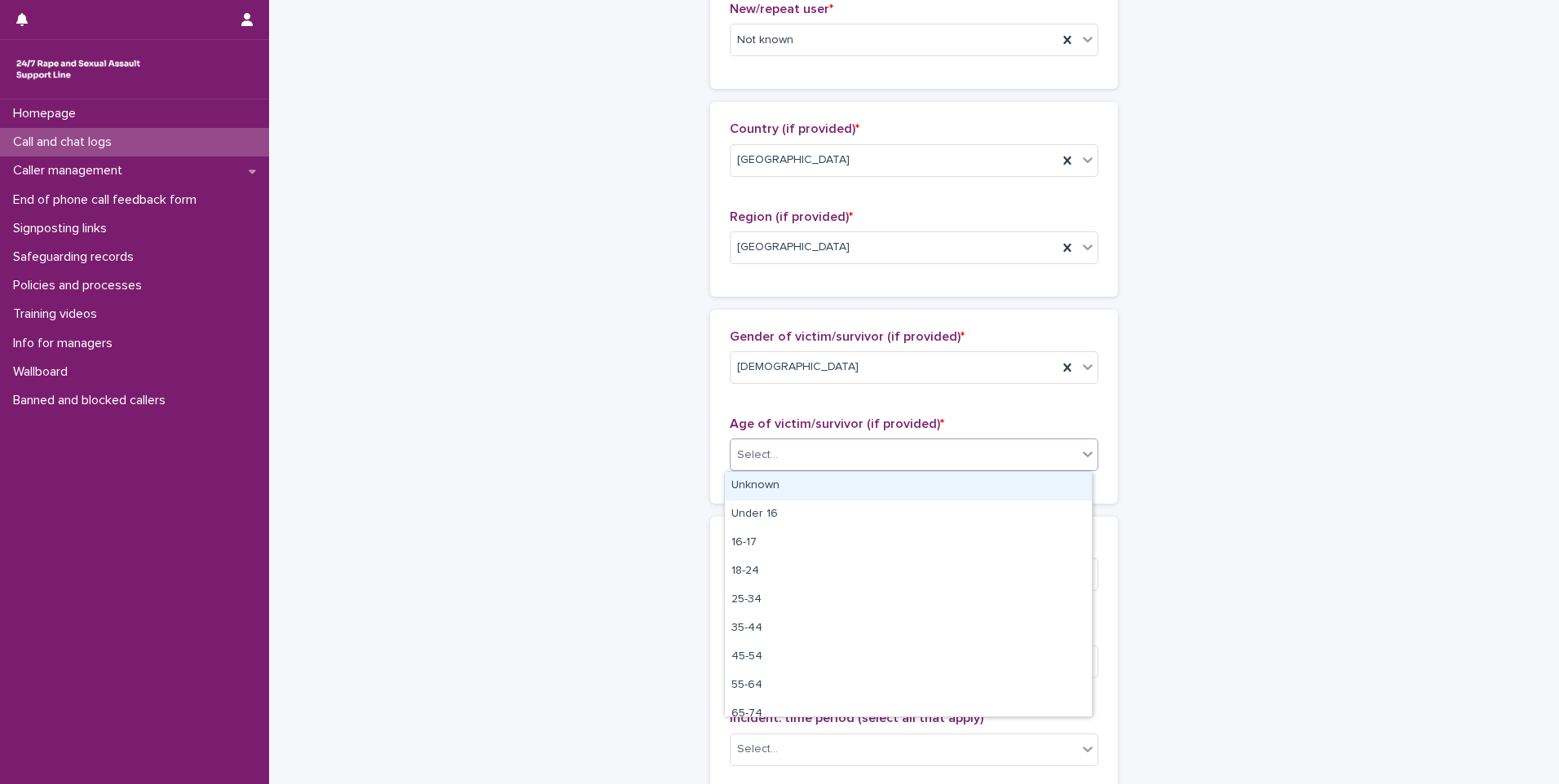
click at [869, 490] on div "Unknown" at bounding box center [908, 486] width 367 height 28
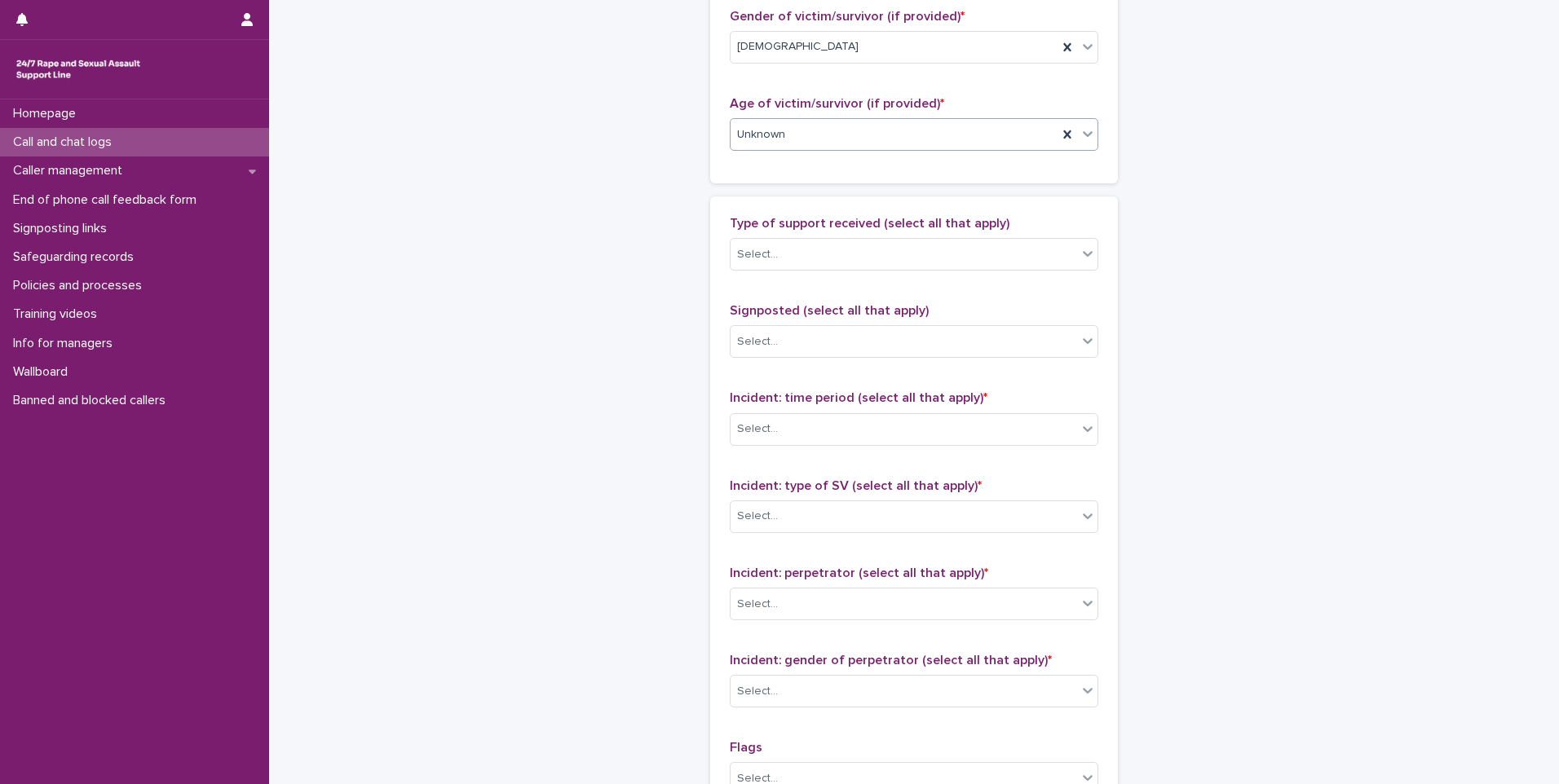
scroll to position [815, 0]
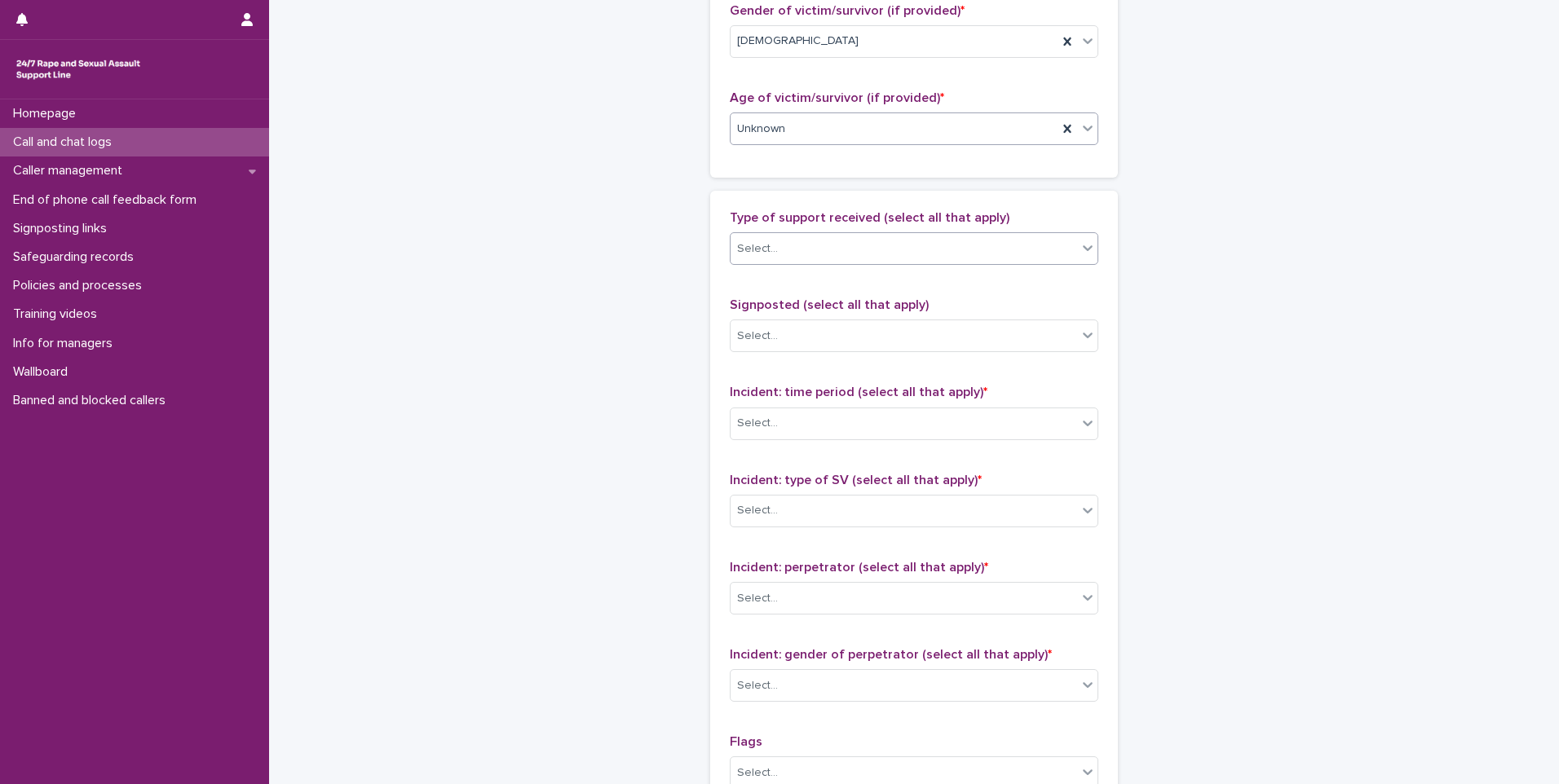
click at [808, 252] on div "Select..." at bounding box center [903, 249] width 346 height 27
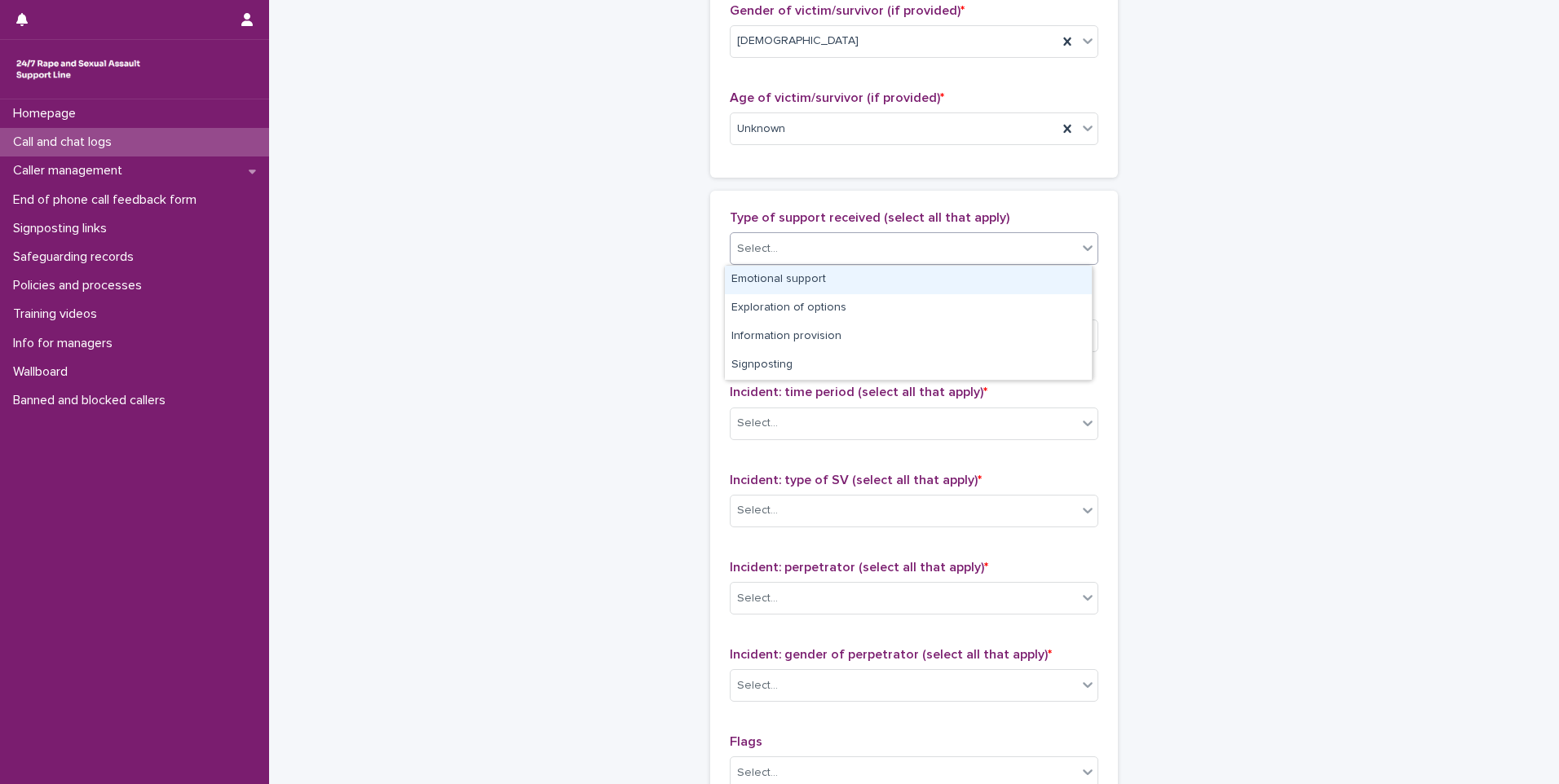
click at [810, 284] on div "Emotional support" at bounding box center [908, 280] width 367 height 28
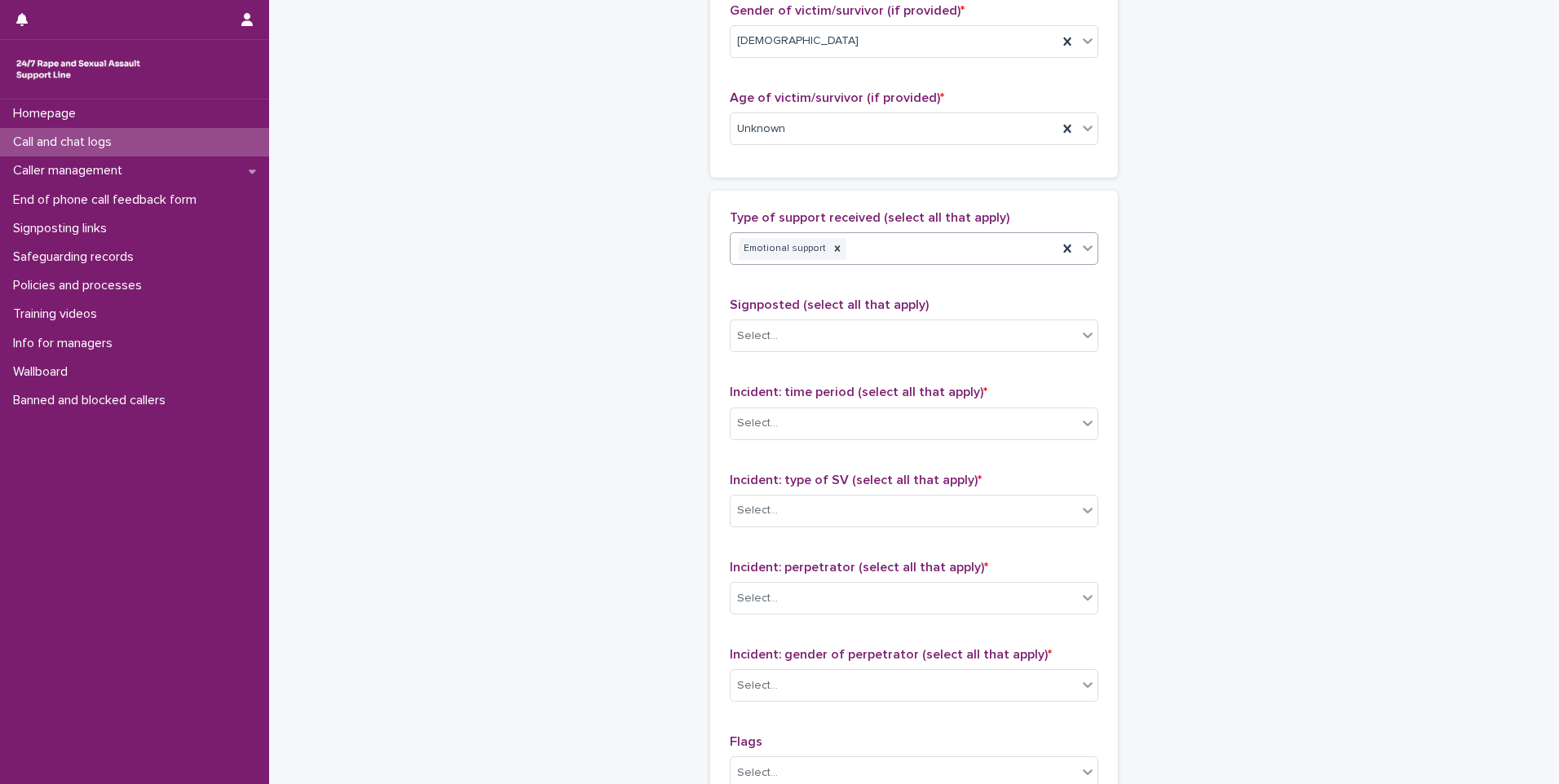
click at [927, 243] on div "Emotional support" at bounding box center [894, 249] width 327 height 28
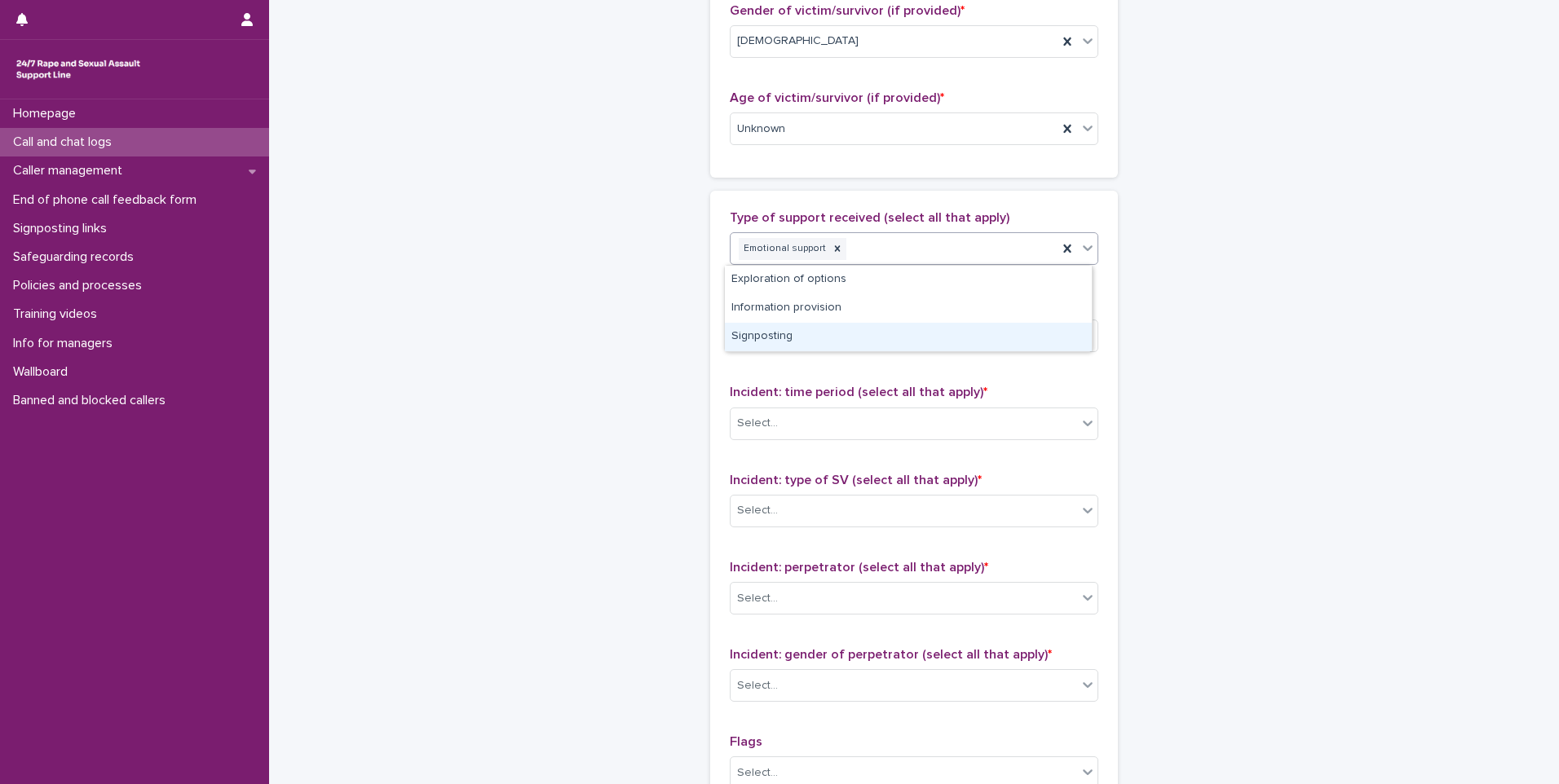
click at [880, 328] on div "Signposting" at bounding box center [908, 337] width 367 height 28
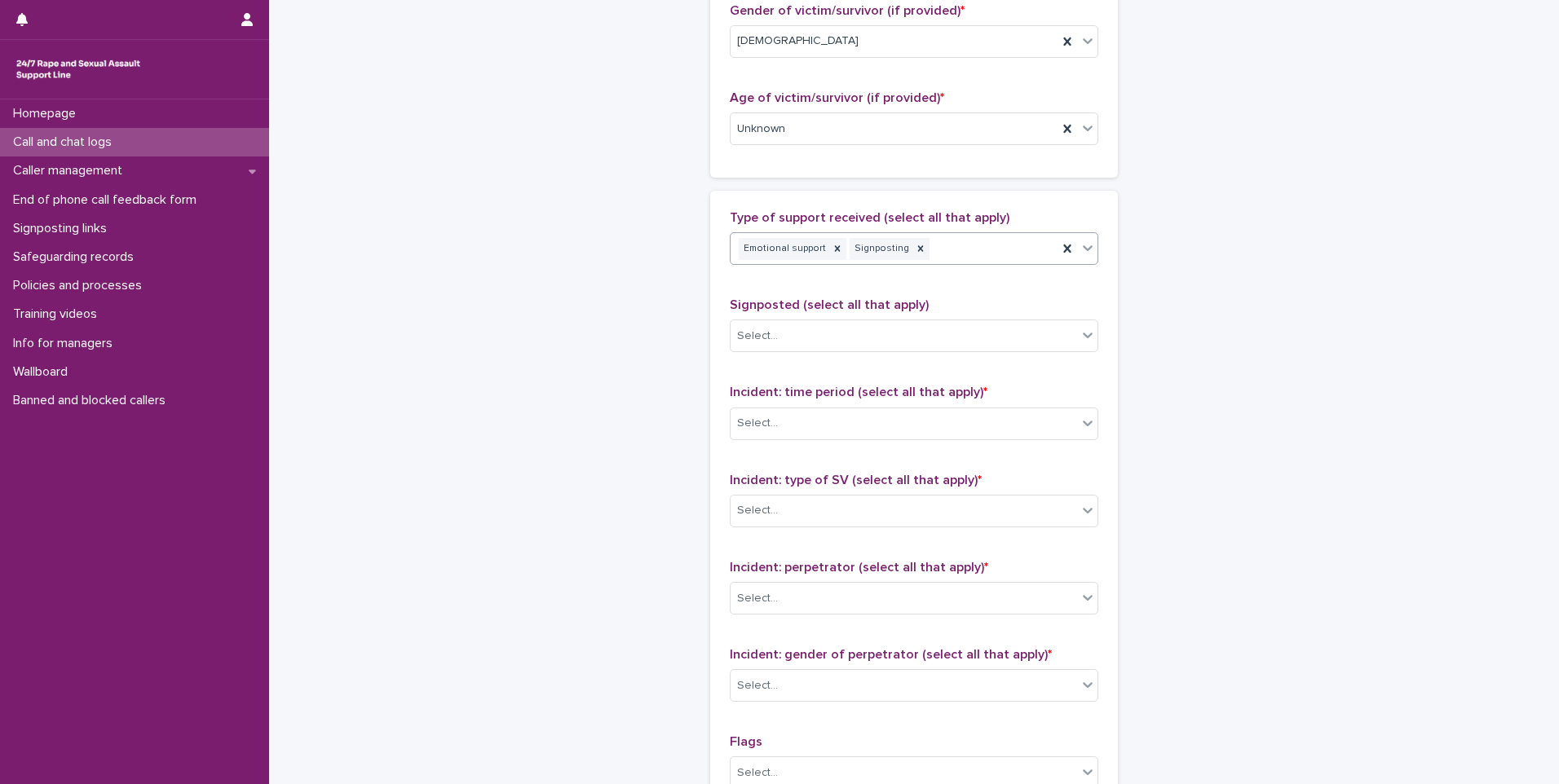
click at [880, 328] on div "Select..." at bounding box center [903, 336] width 346 height 27
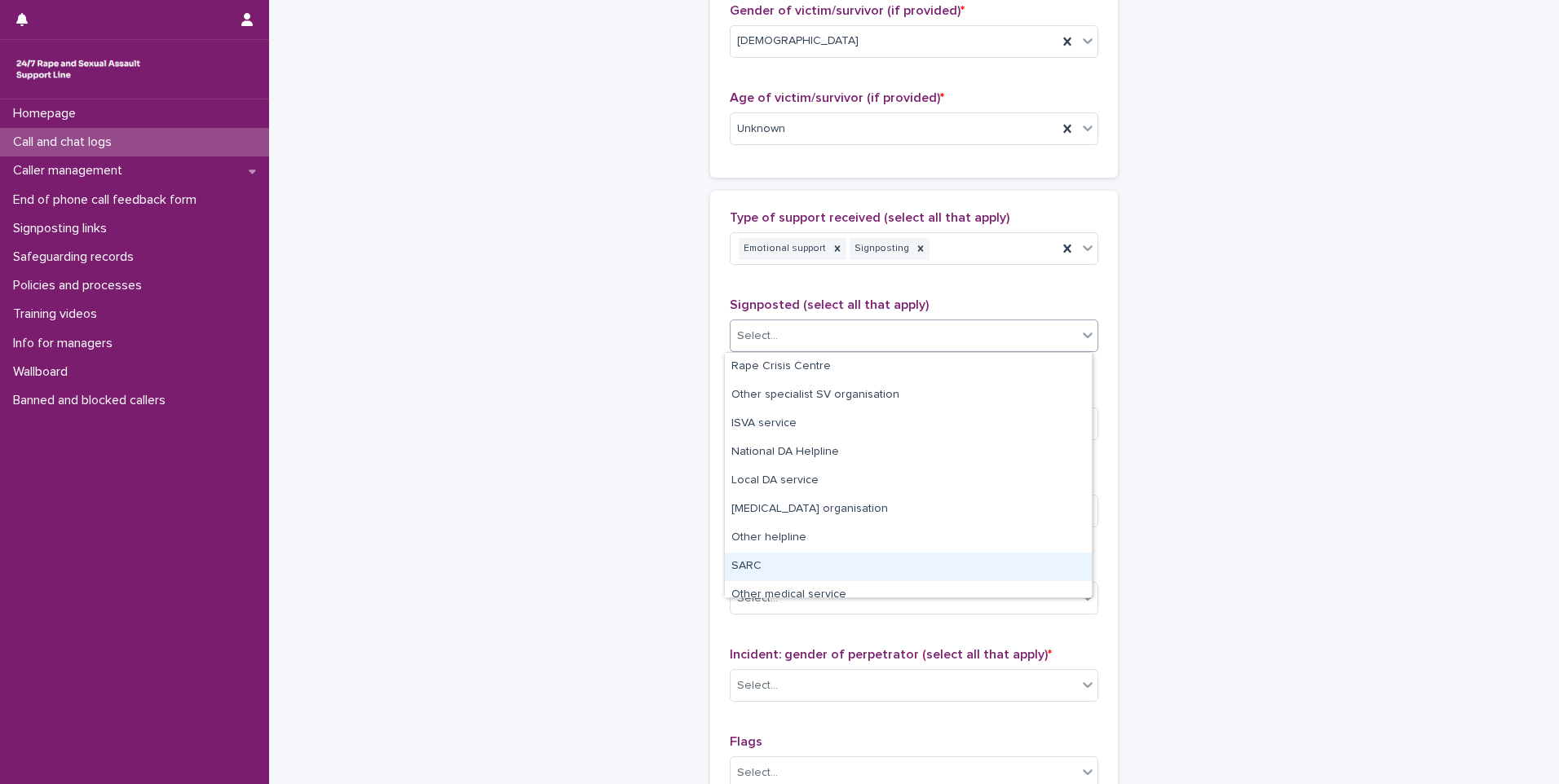
click at [831, 561] on div "SARC" at bounding box center [908, 566] width 367 height 28
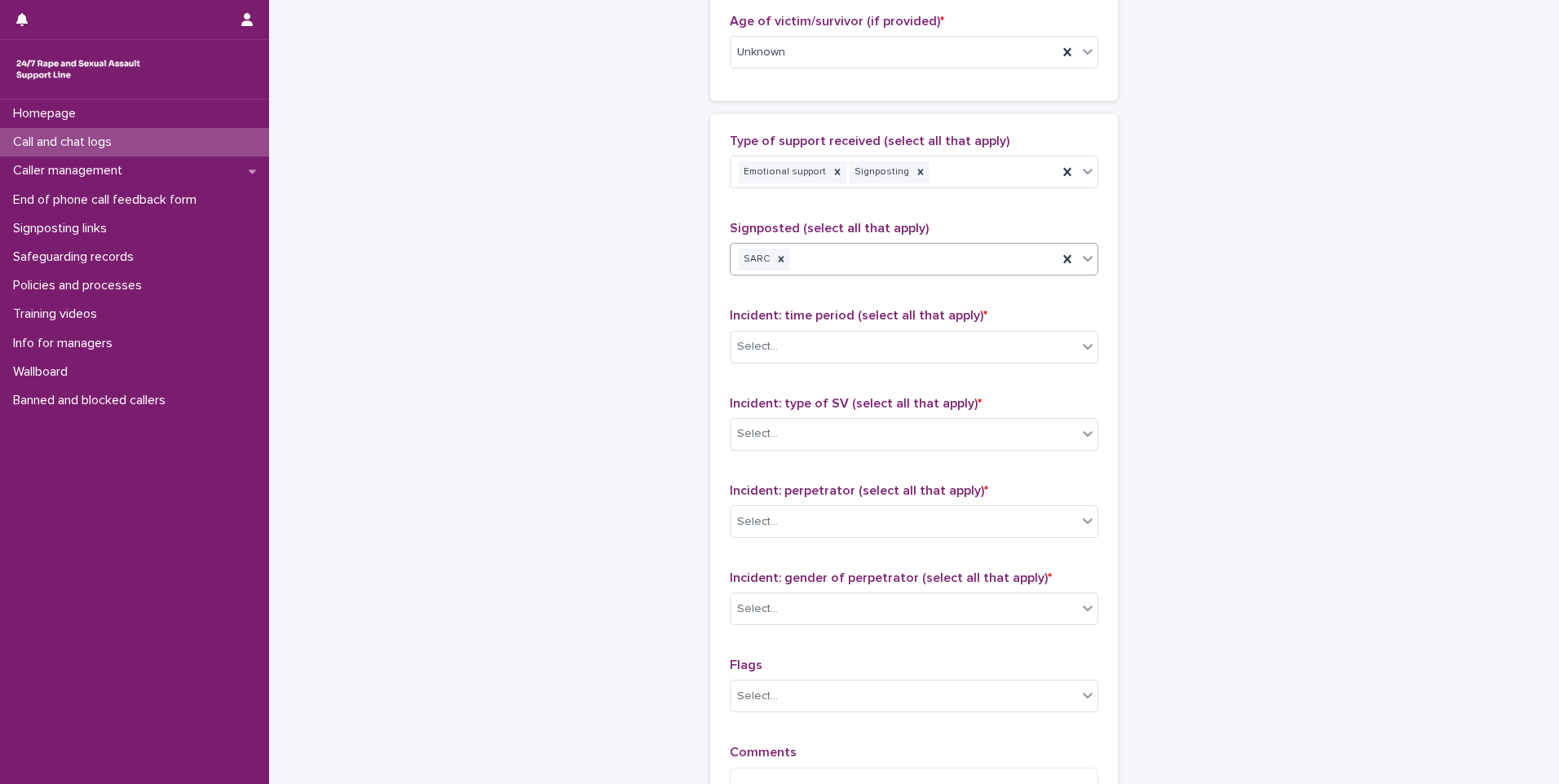
scroll to position [978, 0]
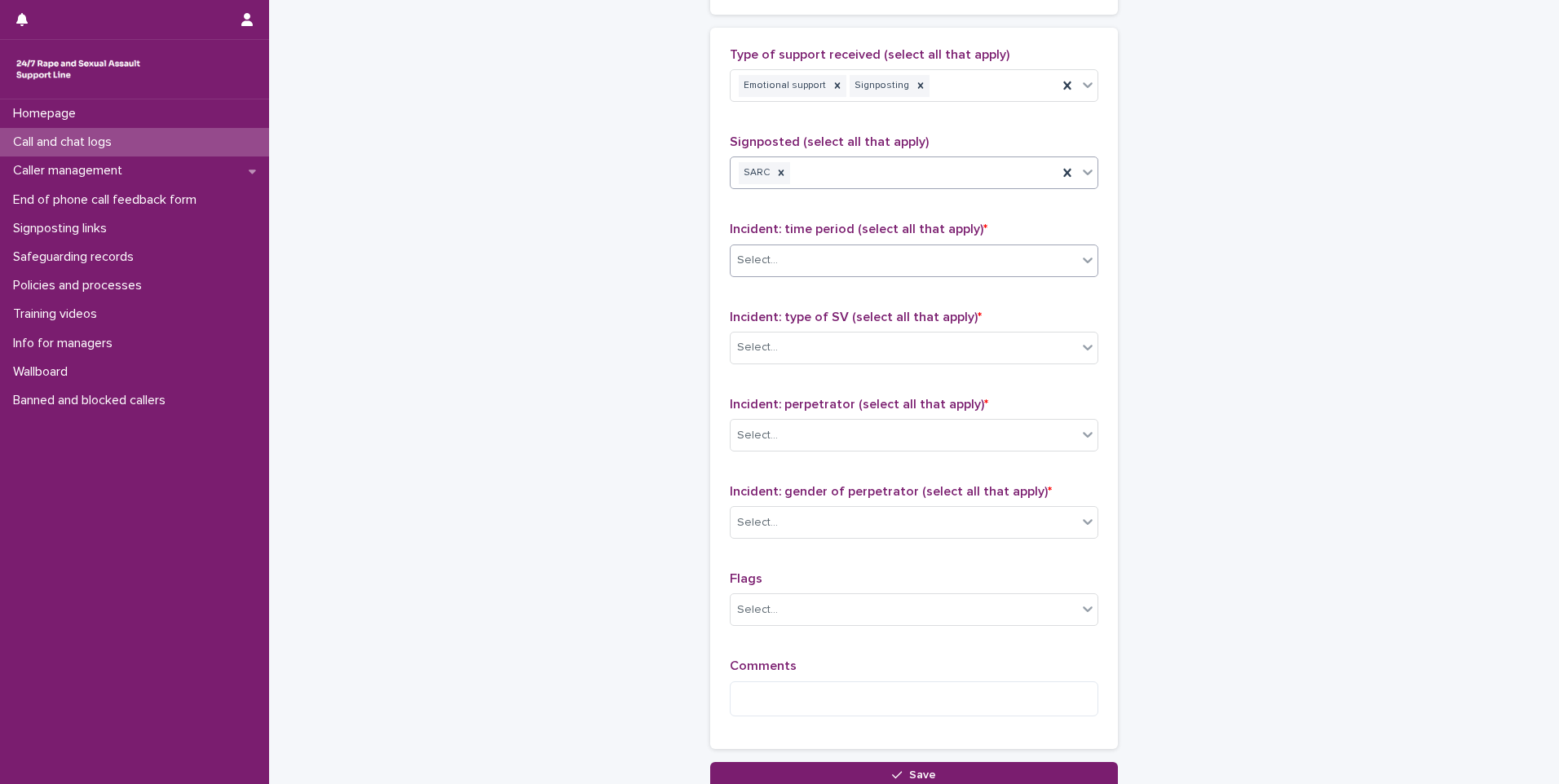
click at [763, 269] on div "Select..." at bounding box center [757, 261] width 41 height 17
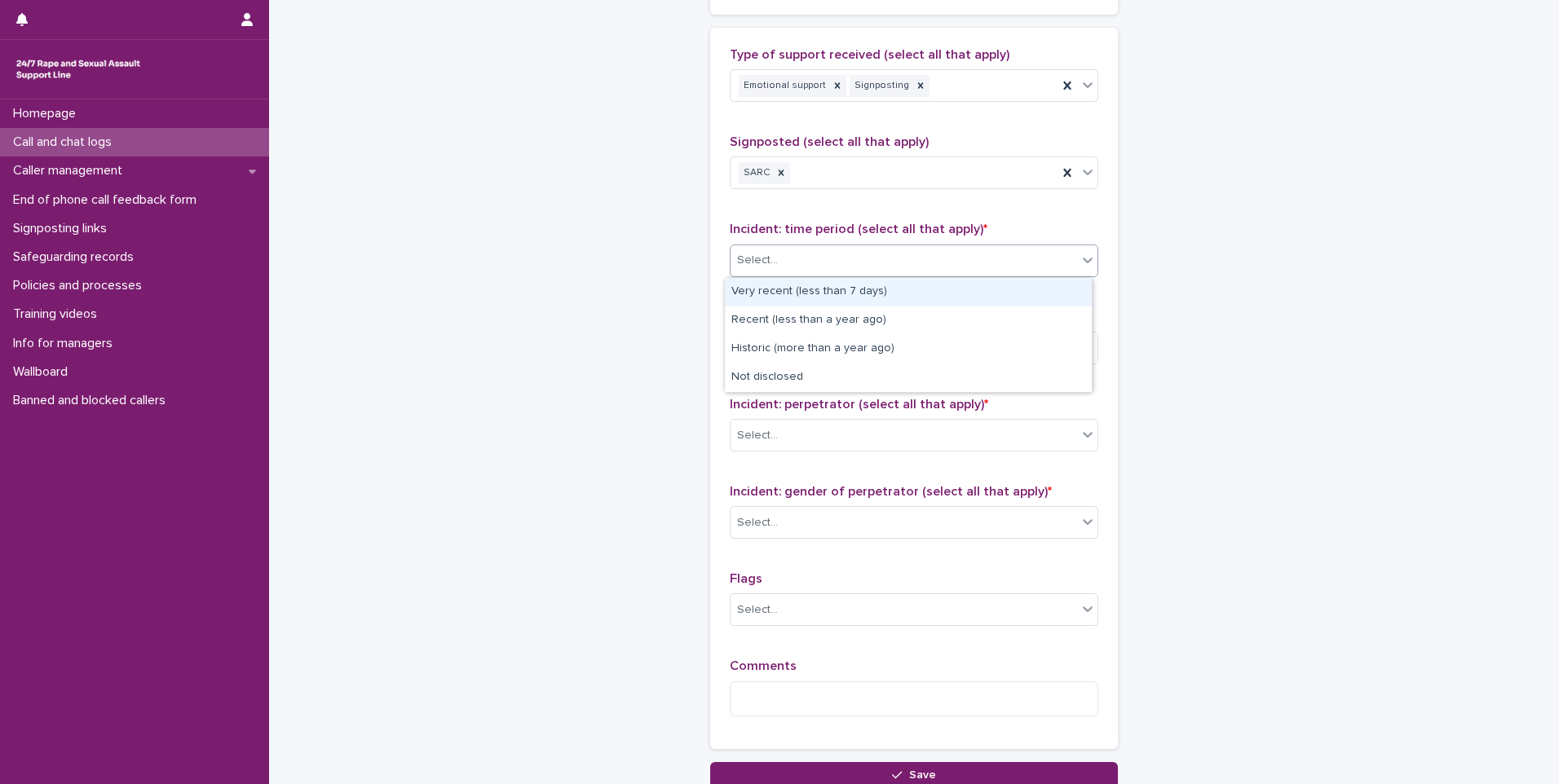
click at [763, 288] on div "Very recent (less than 7 days)" at bounding box center [908, 292] width 367 height 28
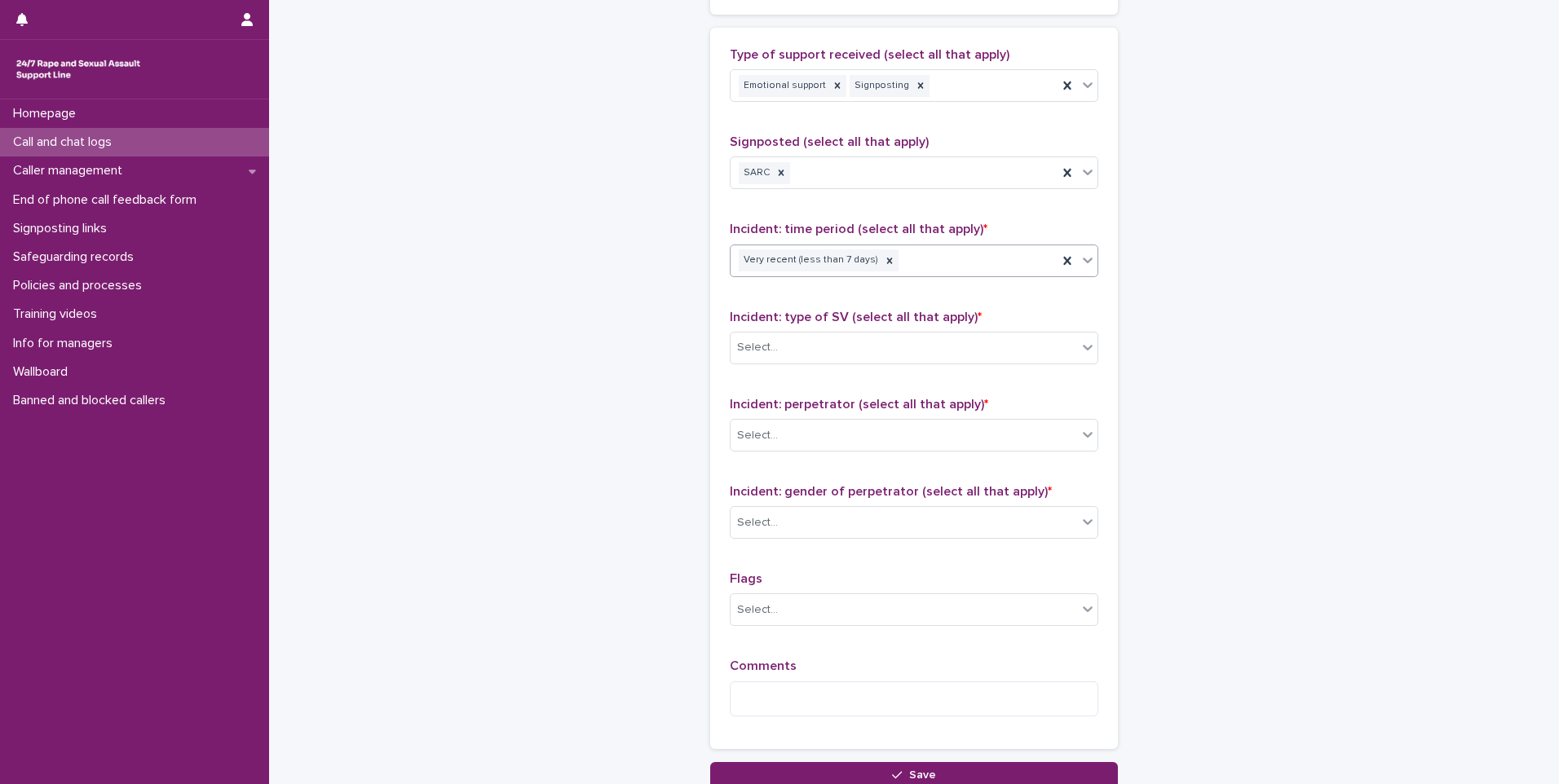
click at [769, 321] on span "Incident: type of SV (select all that apply) *" at bounding box center [856, 317] width 252 height 13
click at [769, 345] on div "Select..." at bounding box center [757, 348] width 41 height 17
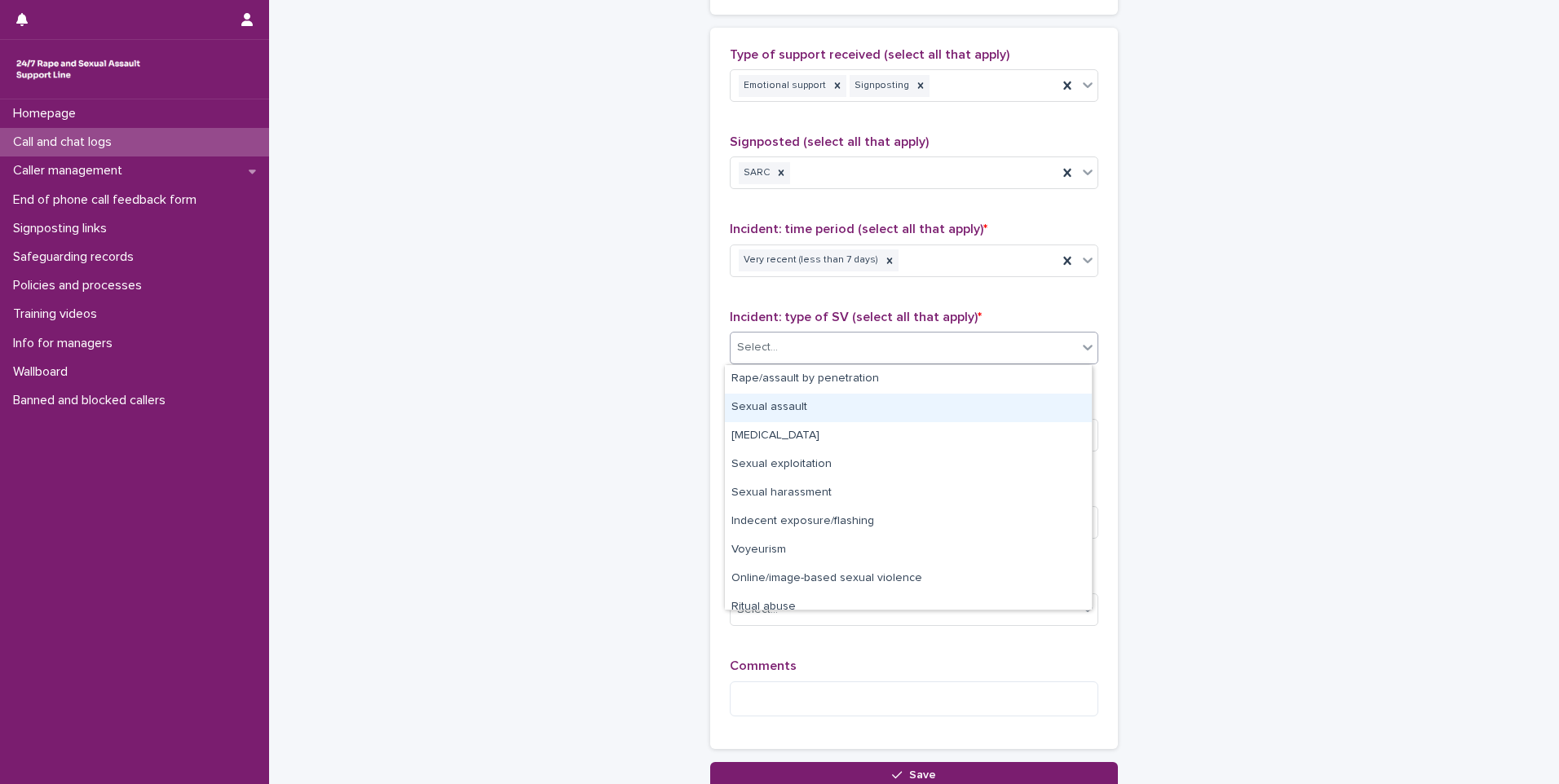
click at [863, 407] on div "Sexual assault" at bounding box center [908, 408] width 367 height 28
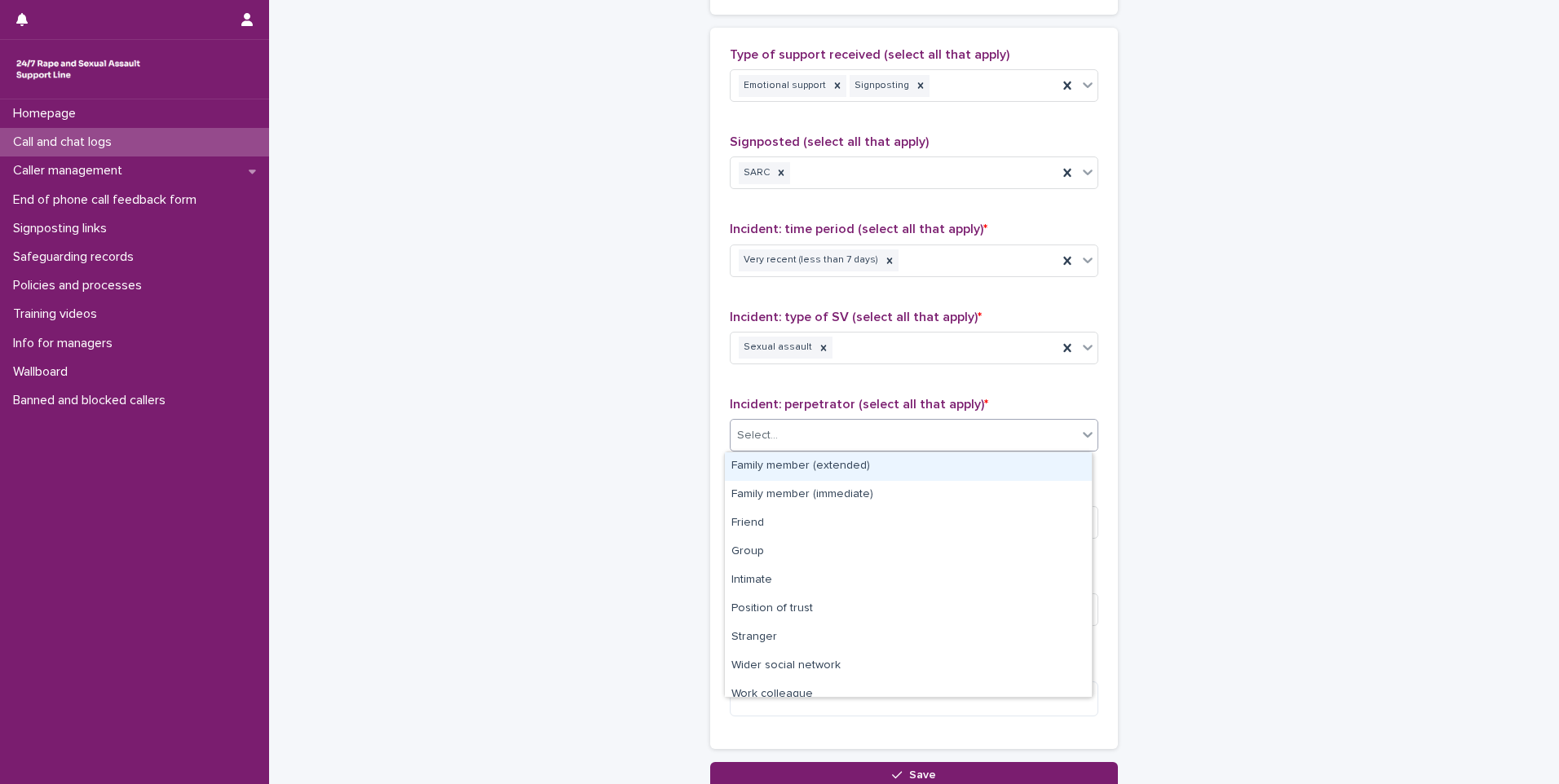
click at [864, 426] on div "Select..." at bounding box center [903, 435] width 346 height 27
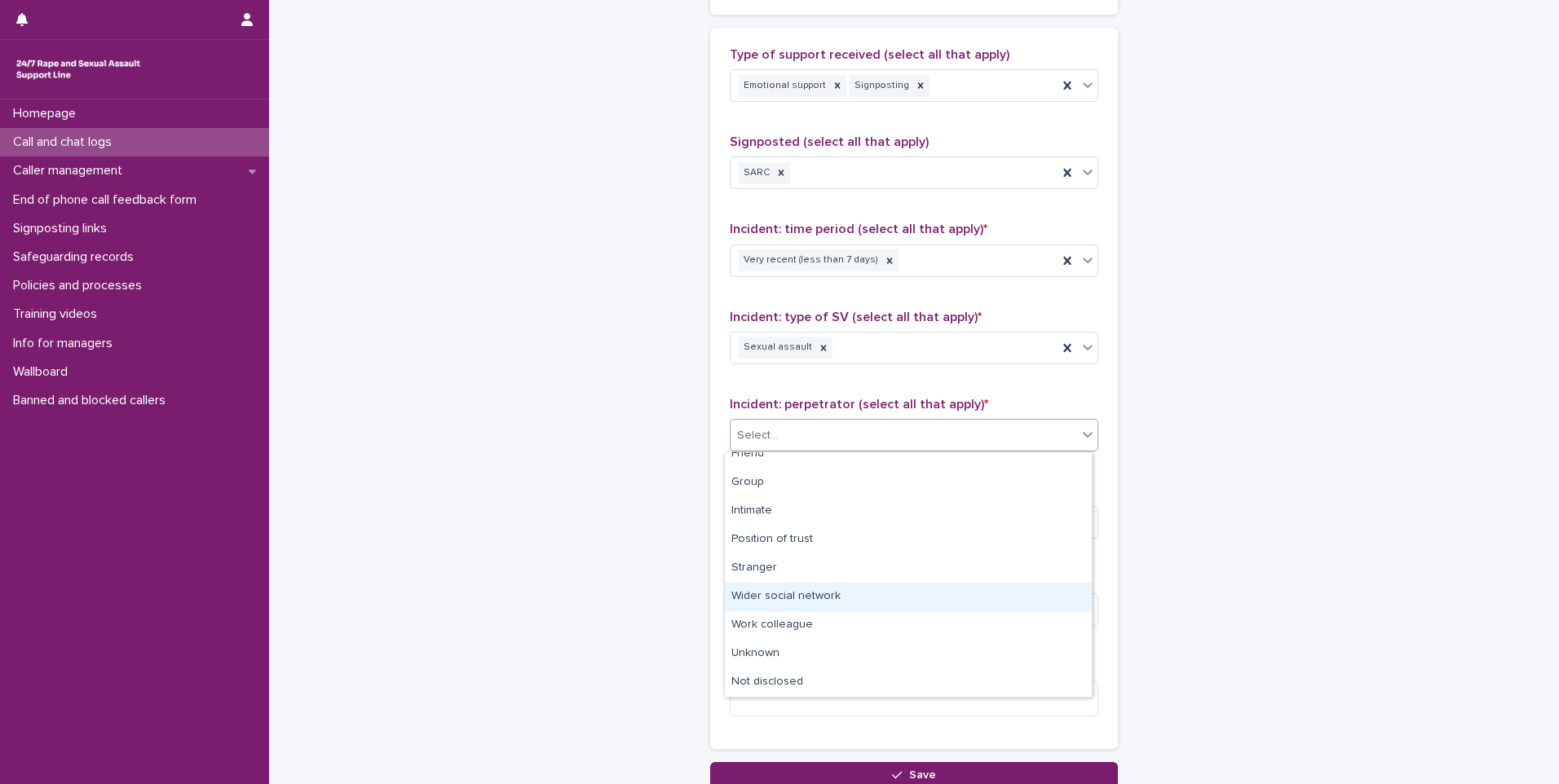
scroll to position [0, 0]
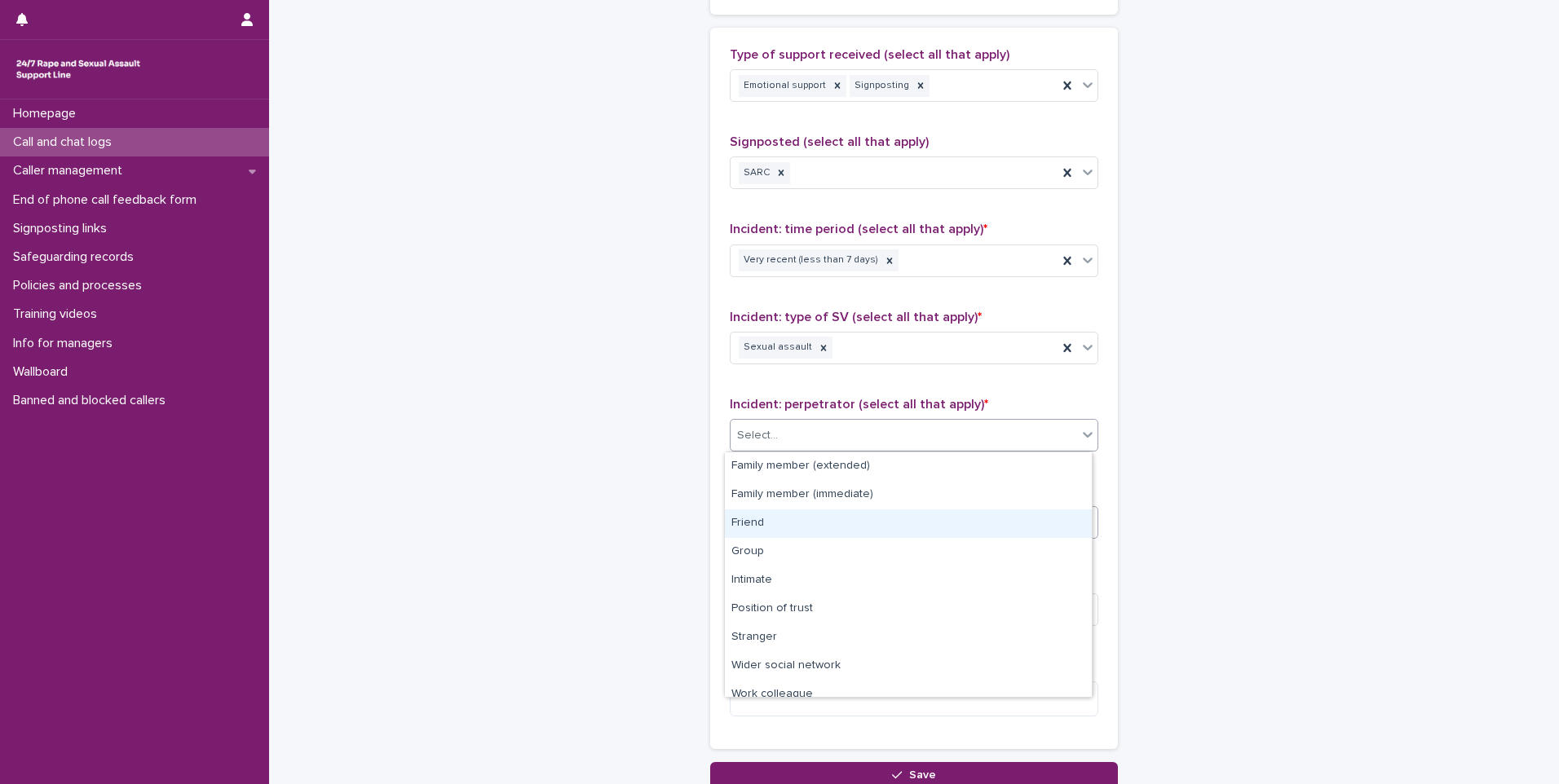
drag, startPoint x: 897, startPoint y: 521, endPoint x: 887, endPoint y: 520, distance: 10.0
click at [897, 521] on div "Friend" at bounding box center [908, 523] width 367 height 28
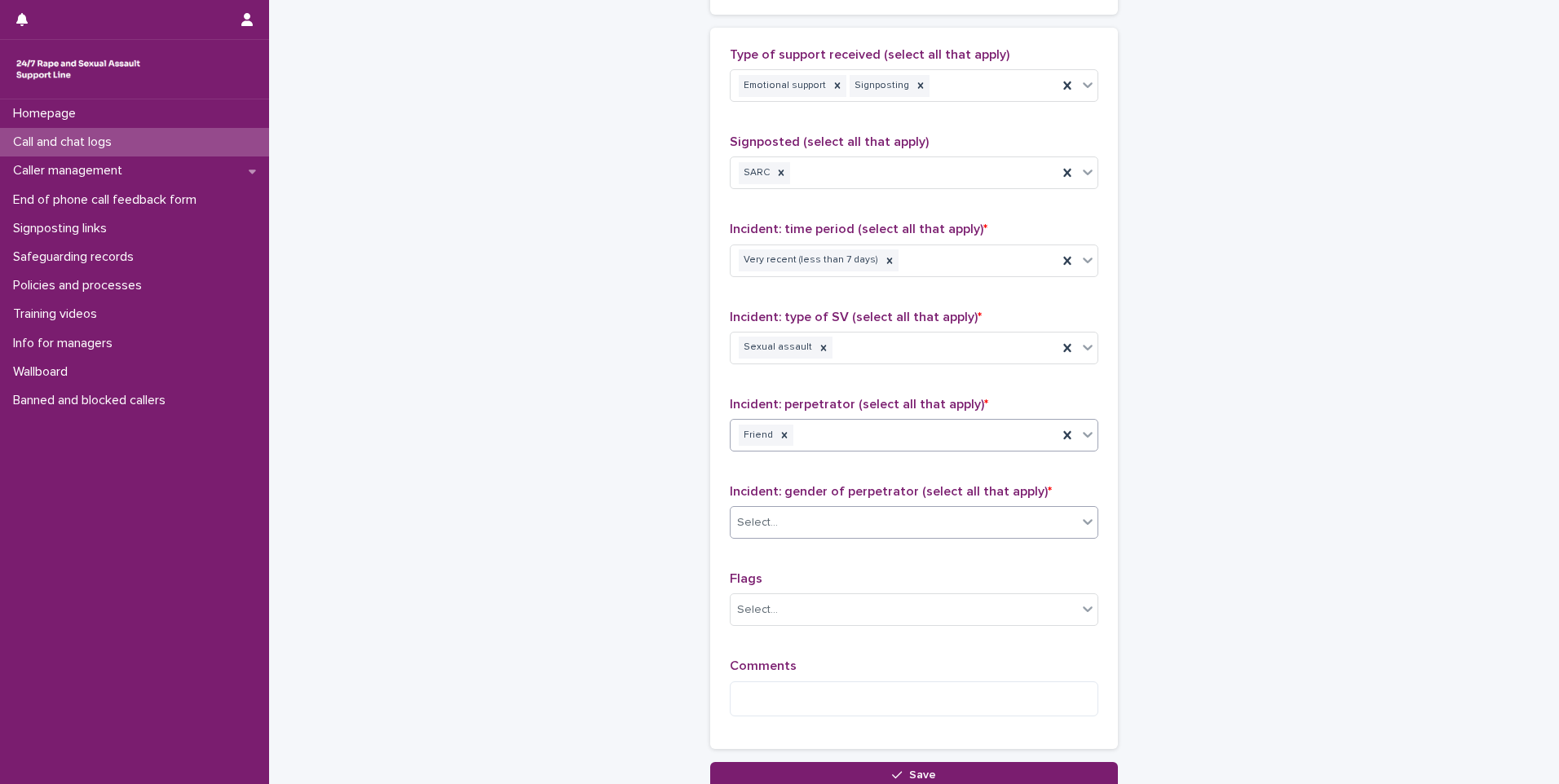
click at [835, 519] on div "Select..." at bounding box center [903, 522] width 346 height 27
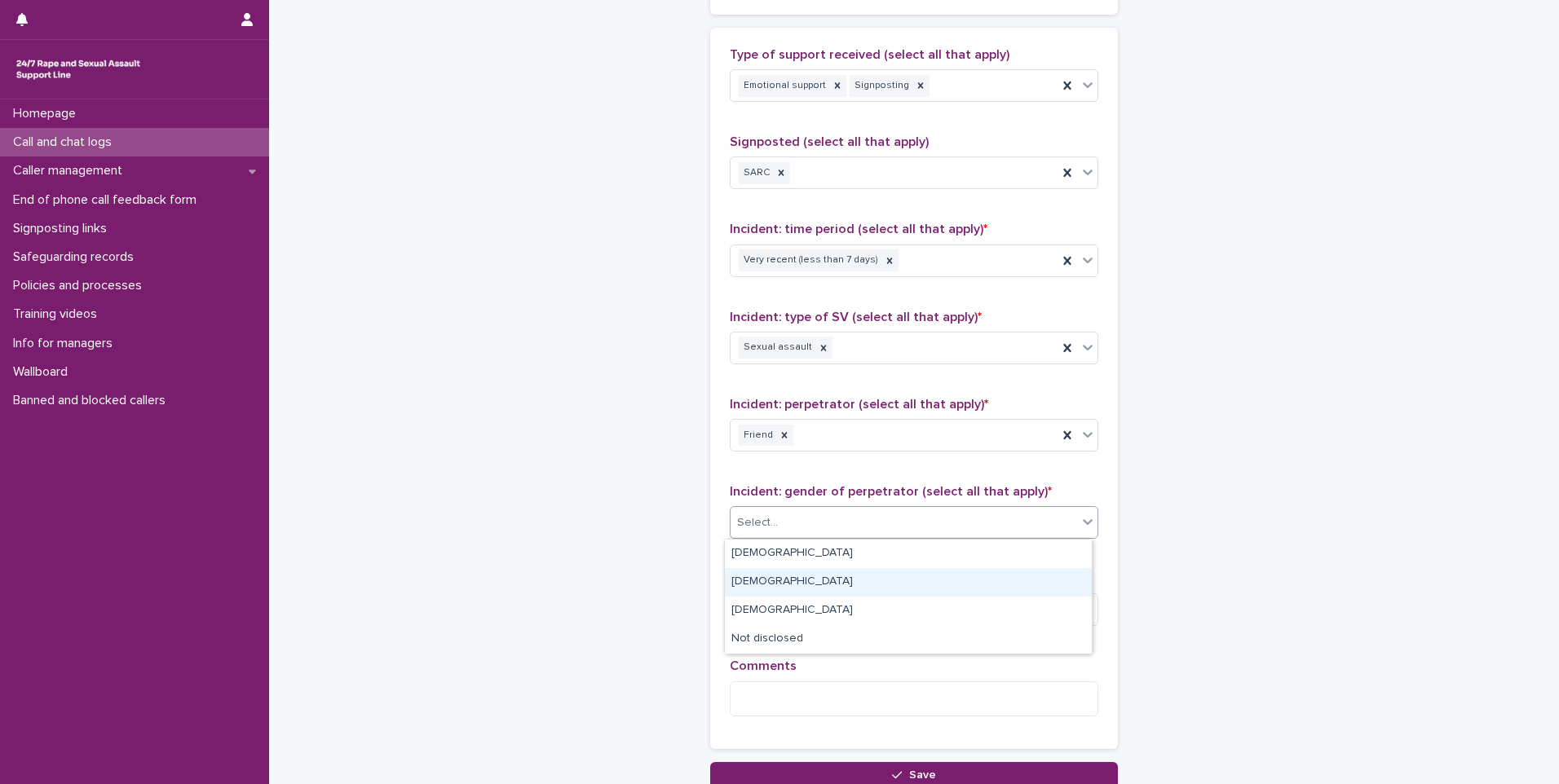
click at [831, 584] on div "[DEMOGRAPHIC_DATA]" at bounding box center [908, 582] width 367 height 28
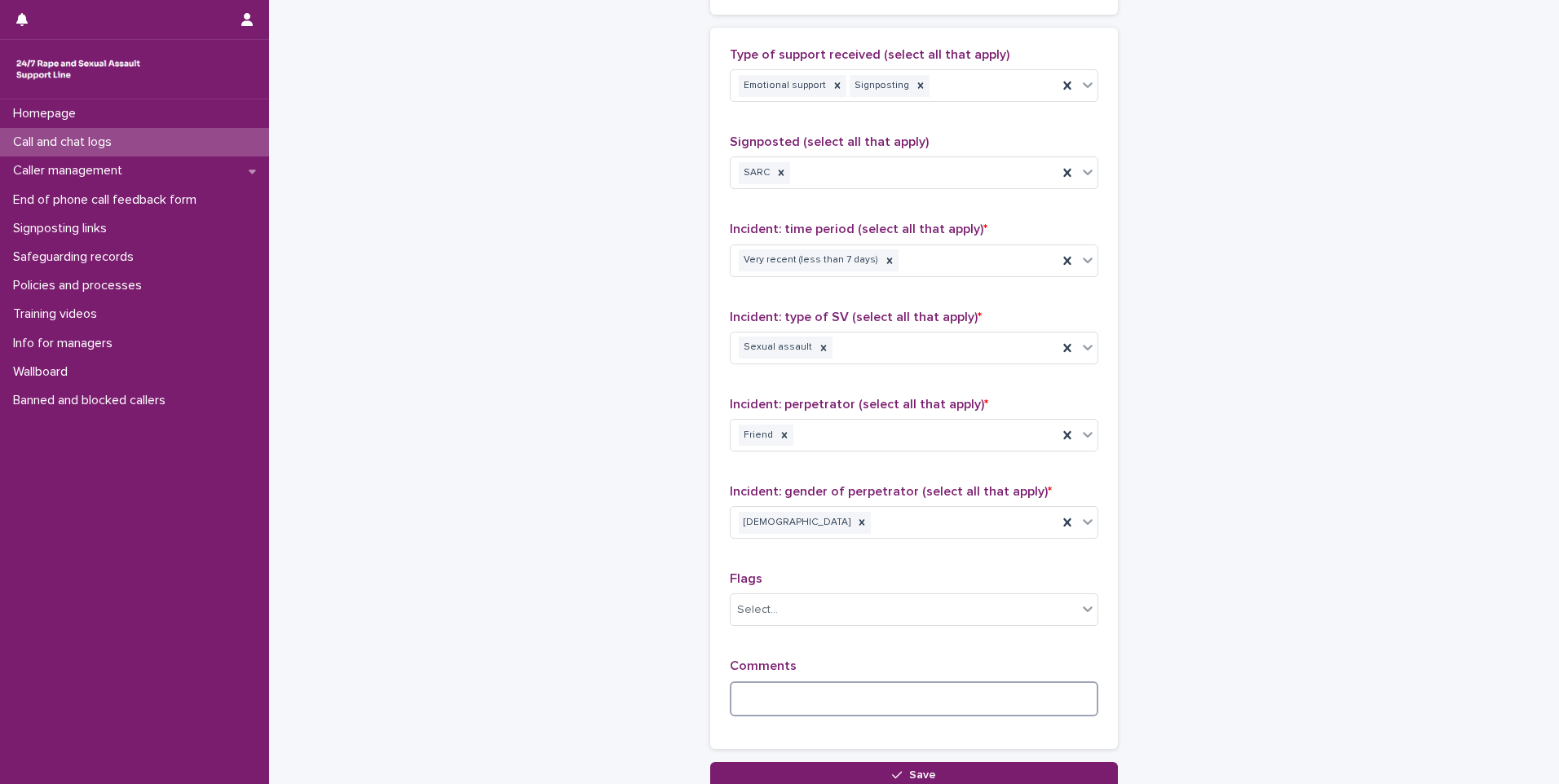
click at [799, 685] on textarea at bounding box center [914, 699] width 369 height 35
type textarea "*"
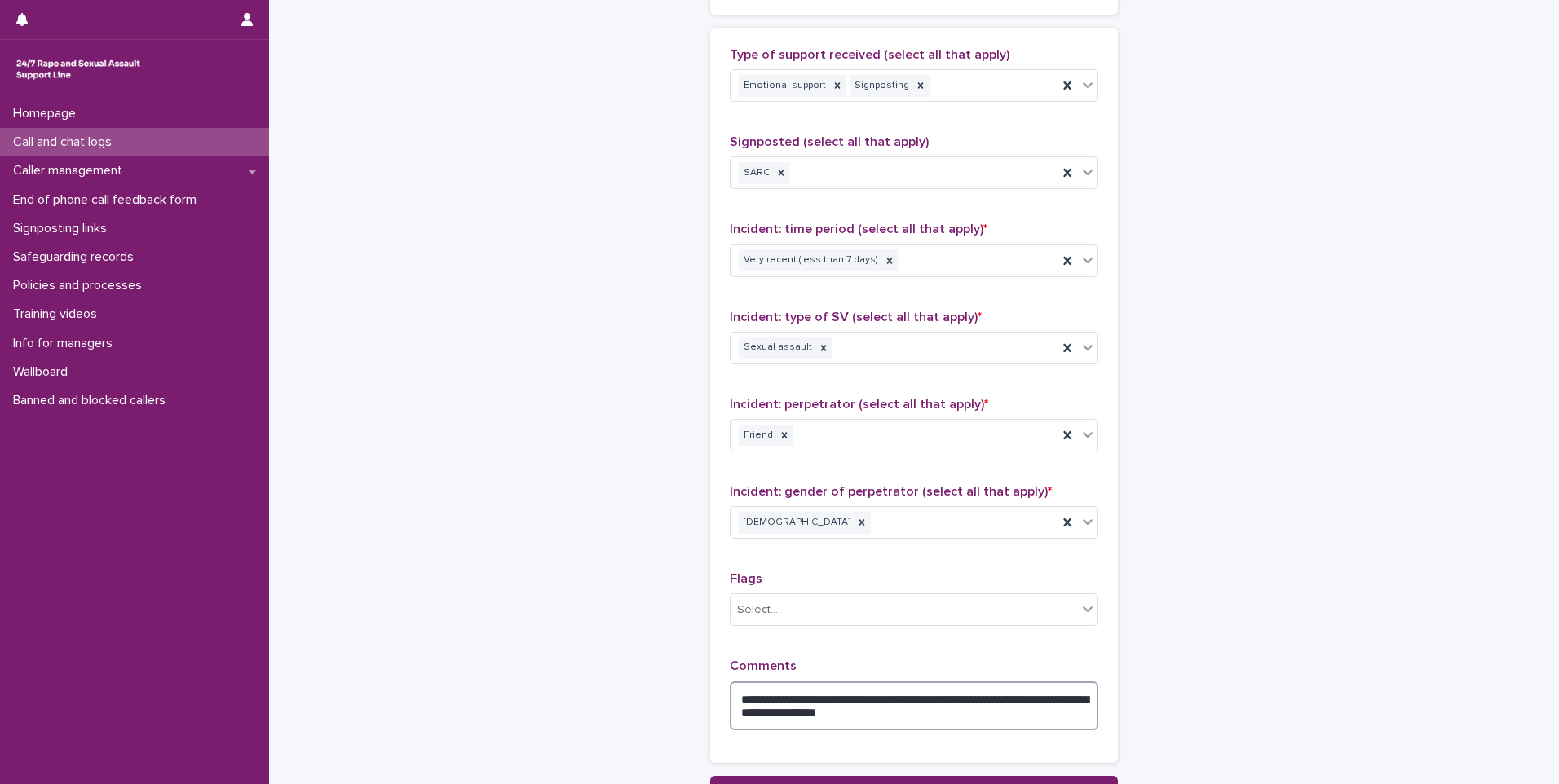
click at [897, 709] on textarea "**********" at bounding box center [914, 705] width 369 height 49
click at [973, 698] on textarea "**********" at bounding box center [914, 705] width 369 height 49
click at [966, 719] on textarea "**********" at bounding box center [914, 705] width 369 height 49
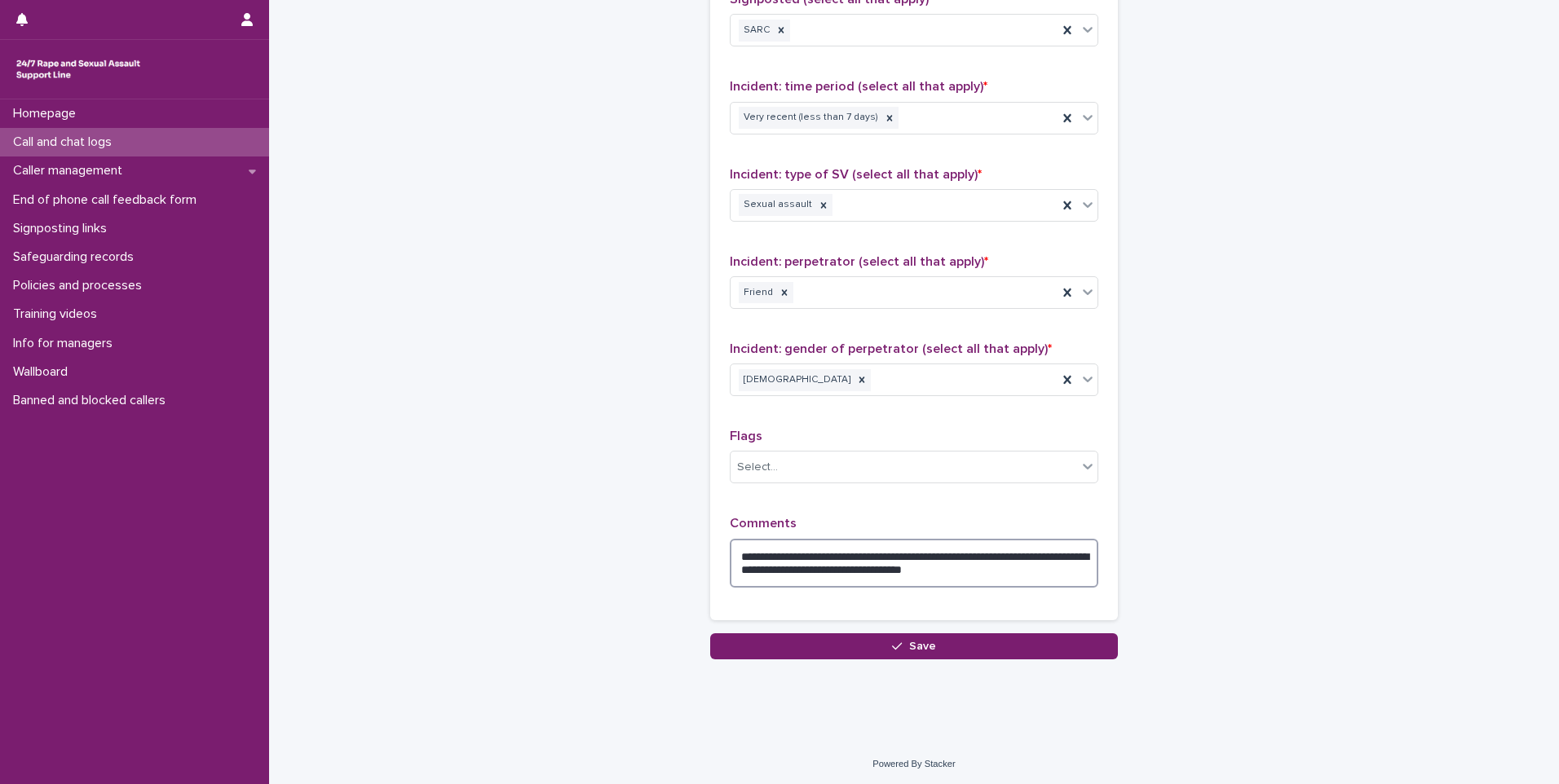
scroll to position [1123, 0]
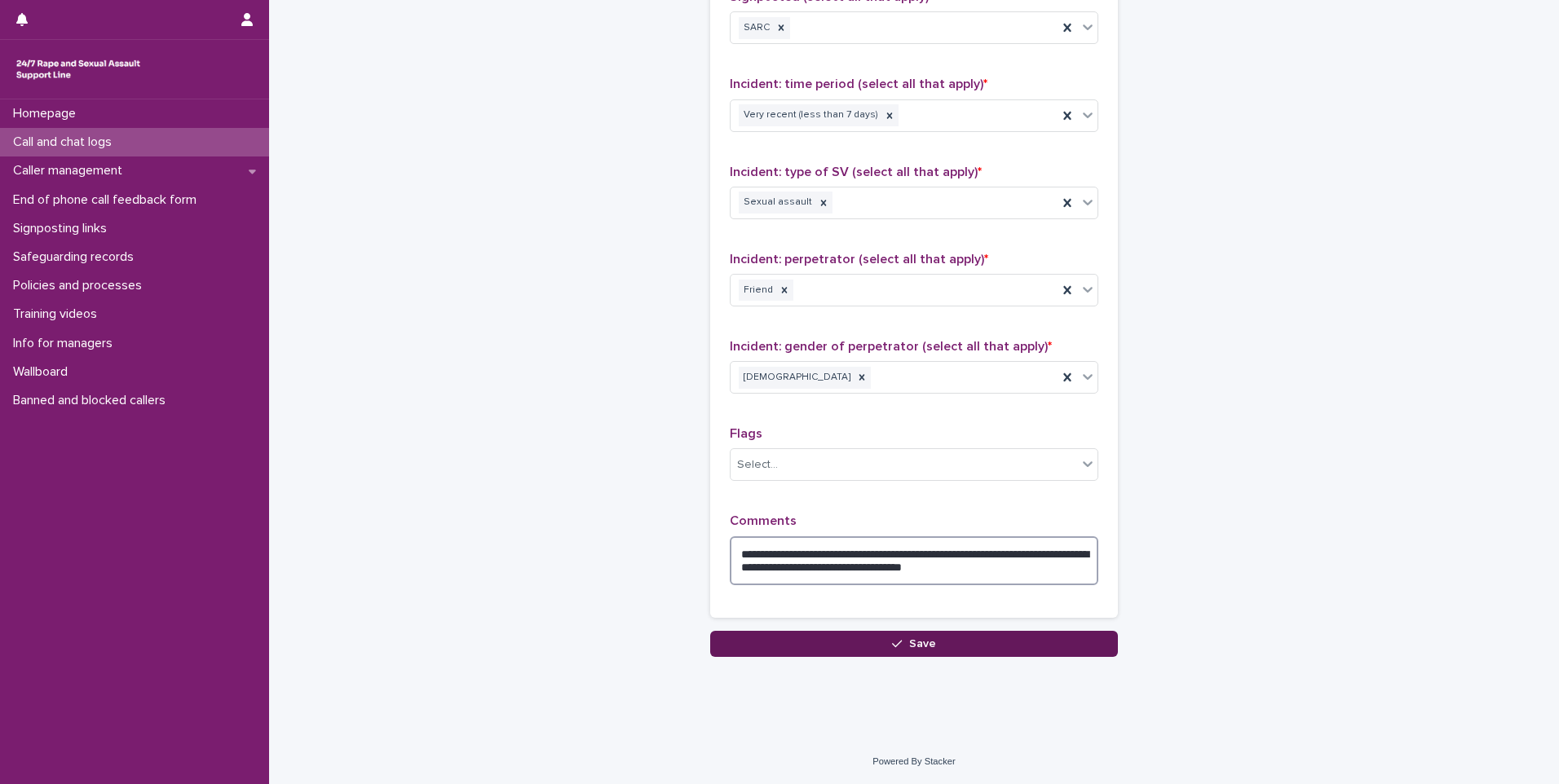
type textarea "**********"
click at [952, 645] on button "Save" at bounding box center [914, 644] width 408 height 26
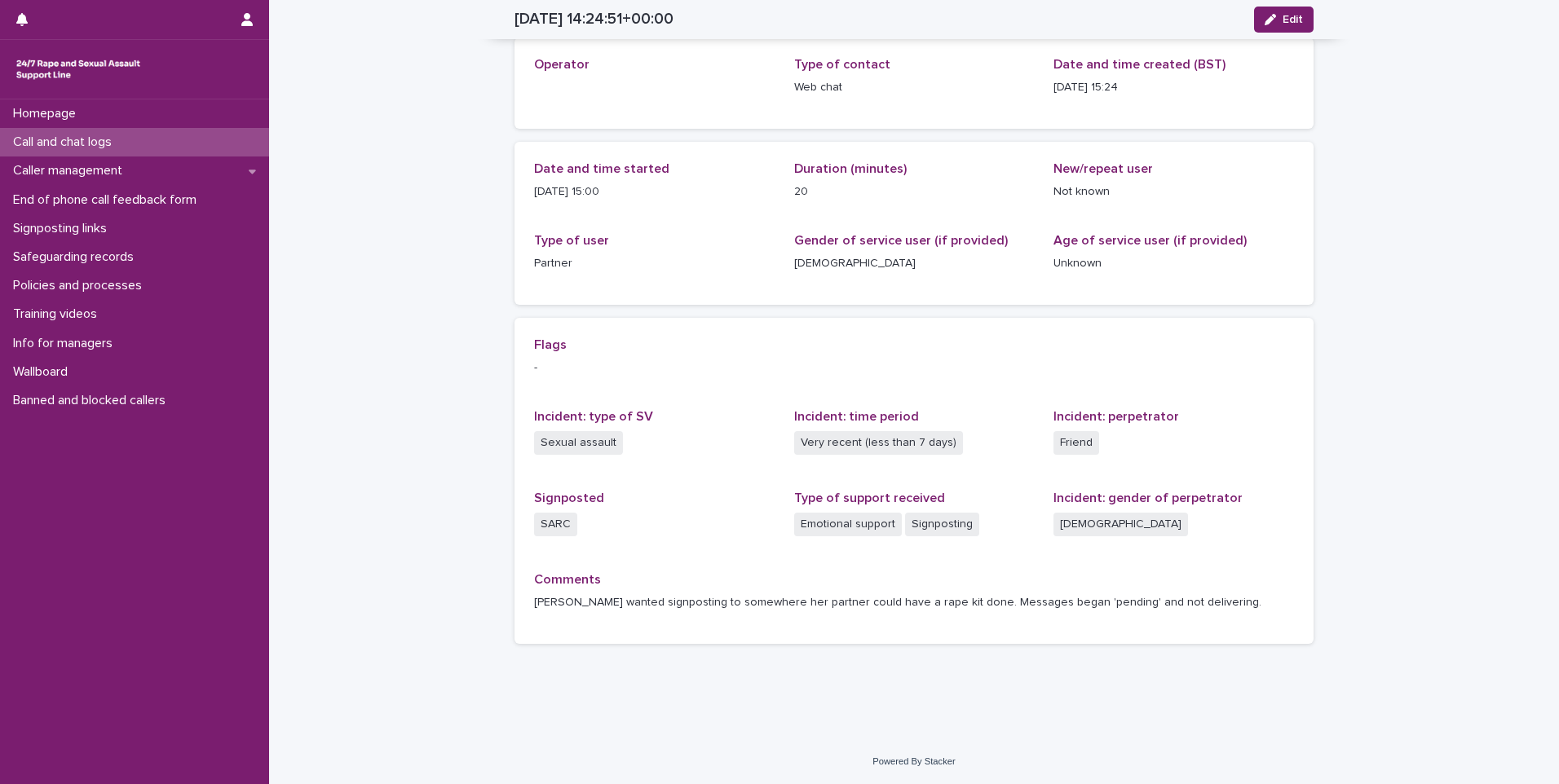
scroll to position [81, 0]
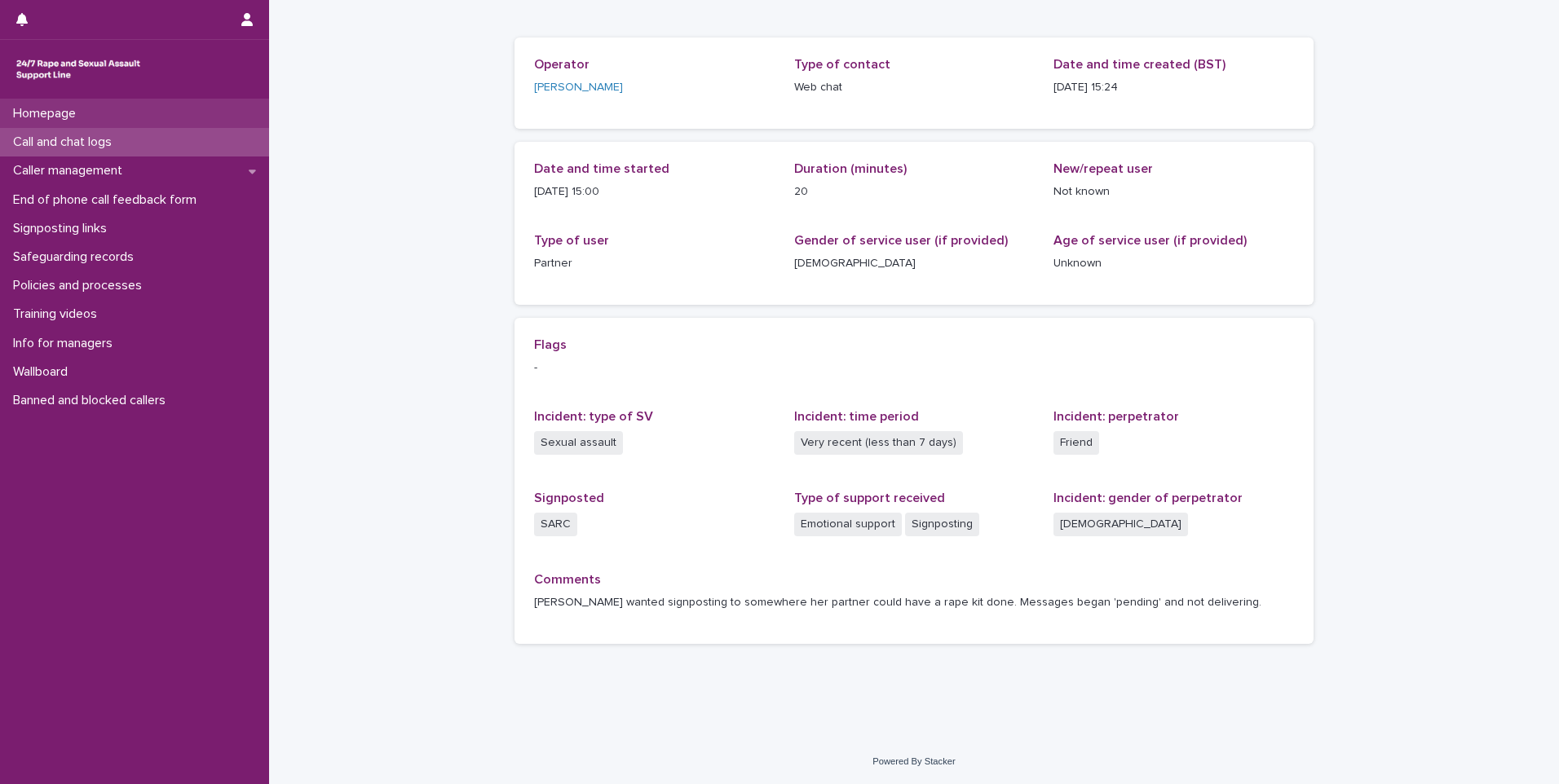
click at [160, 108] on div "Homepage" at bounding box center [135, 113] width 269 height 28
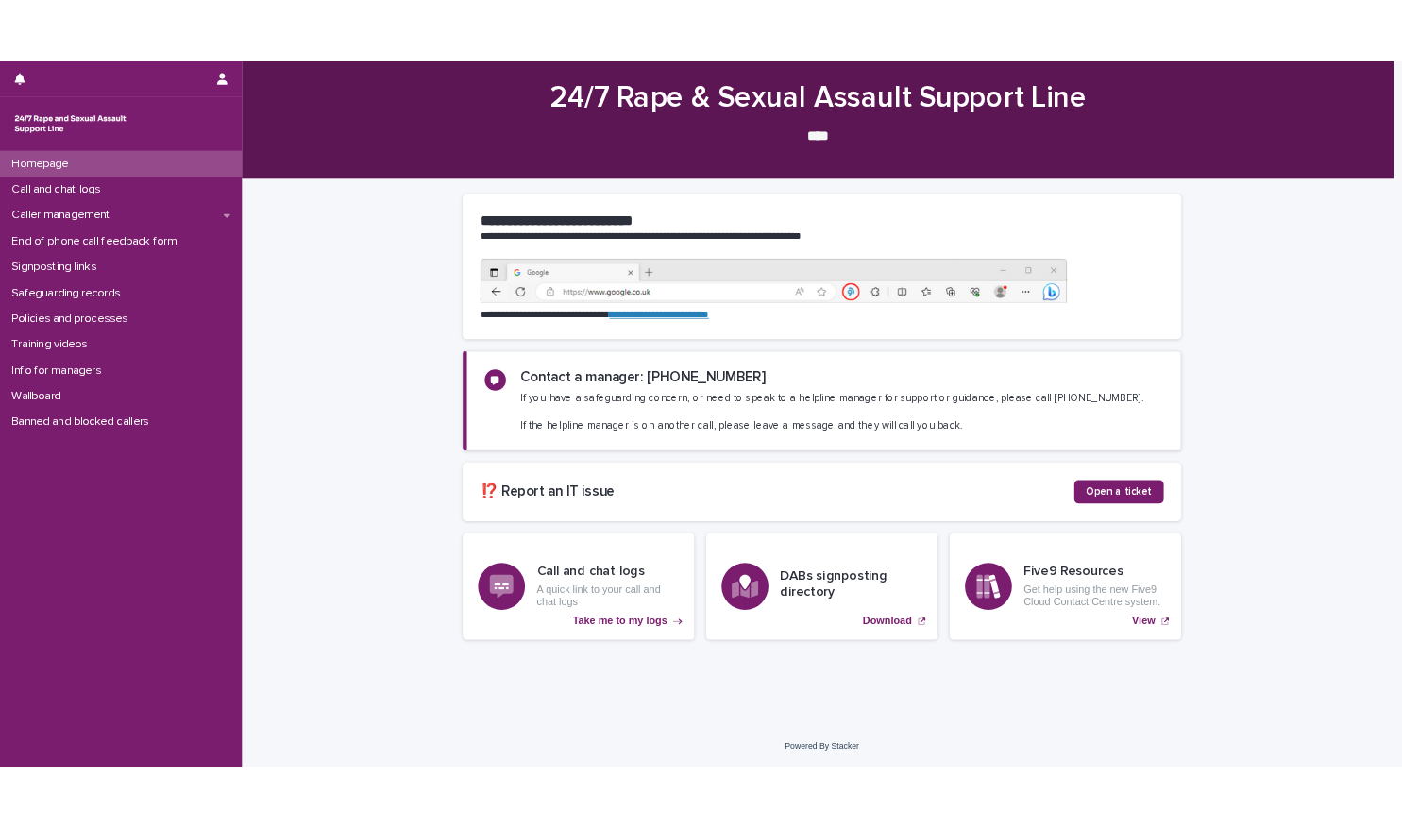
scroll to position [37, 0]
